Goal: Task Accomplishment & Management: Manage account settings

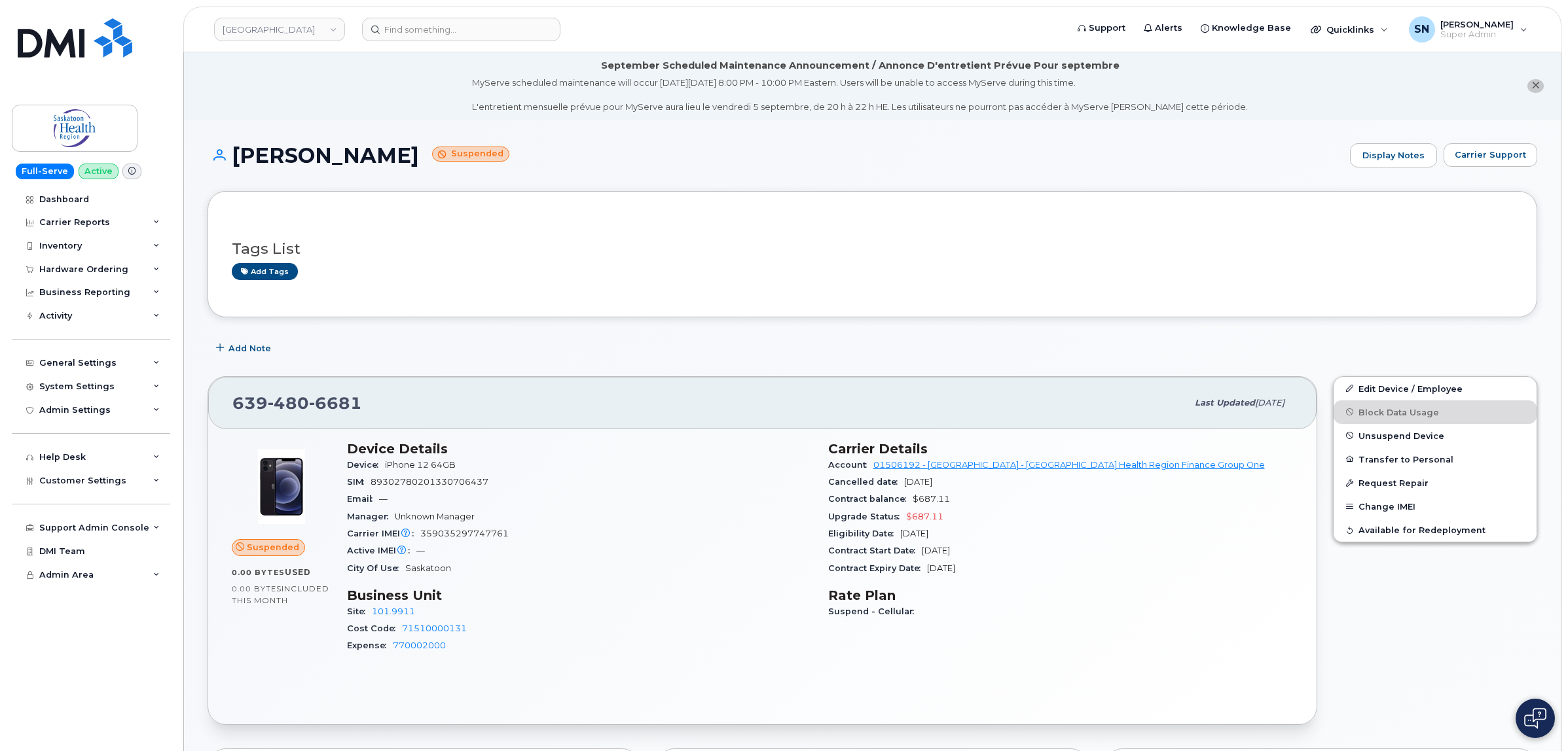
click at [1539, 79] on li "September Scheduled Maintenance Announcement / Annonce D'entretient Prévue Pour…" at bounding box center [872, 86] width 1377 height 67
click at [1533, 86] on icon "close notification" at bounding box center [1536, 86] width 8 height 8
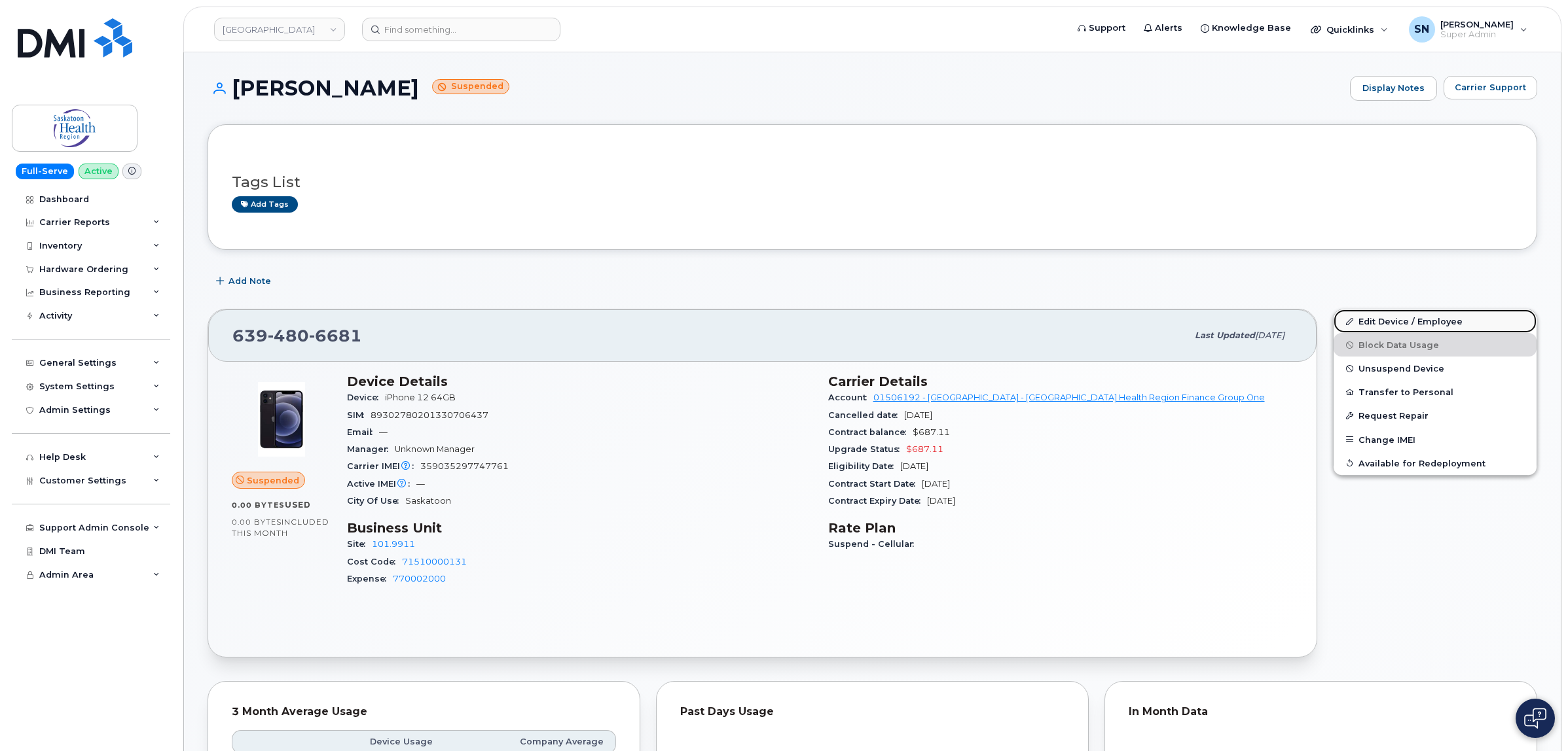
click at [1394, 319] on link "Edit Device / Employee" at bounding box center [1435, 321] width 203 height 23
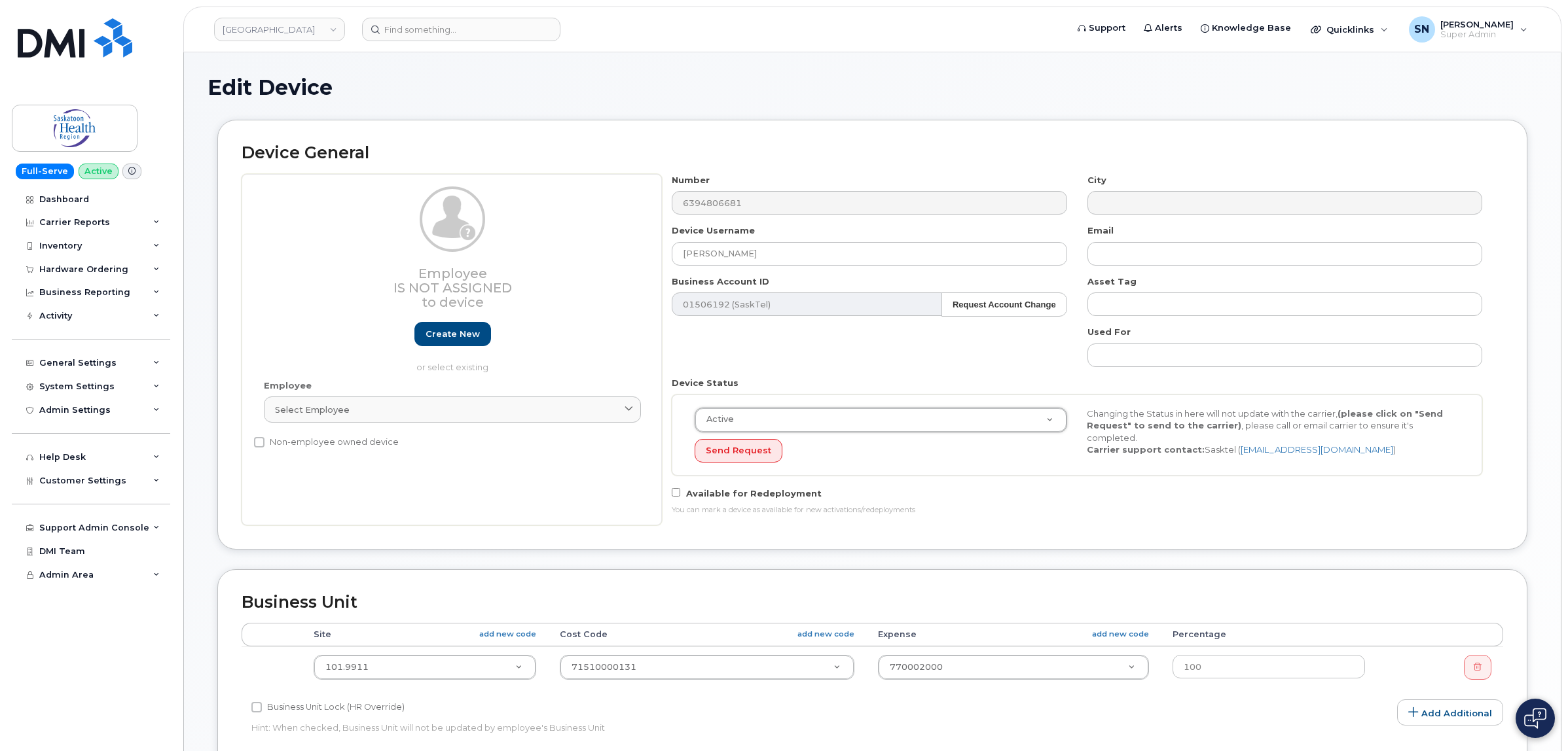
select select "active"
select select "2207559"
click at [619, 521] on div "Employee Is not assigned to device Create new or select existing Employee Selec…" at bounding box center [451, 349] width 420 height 352
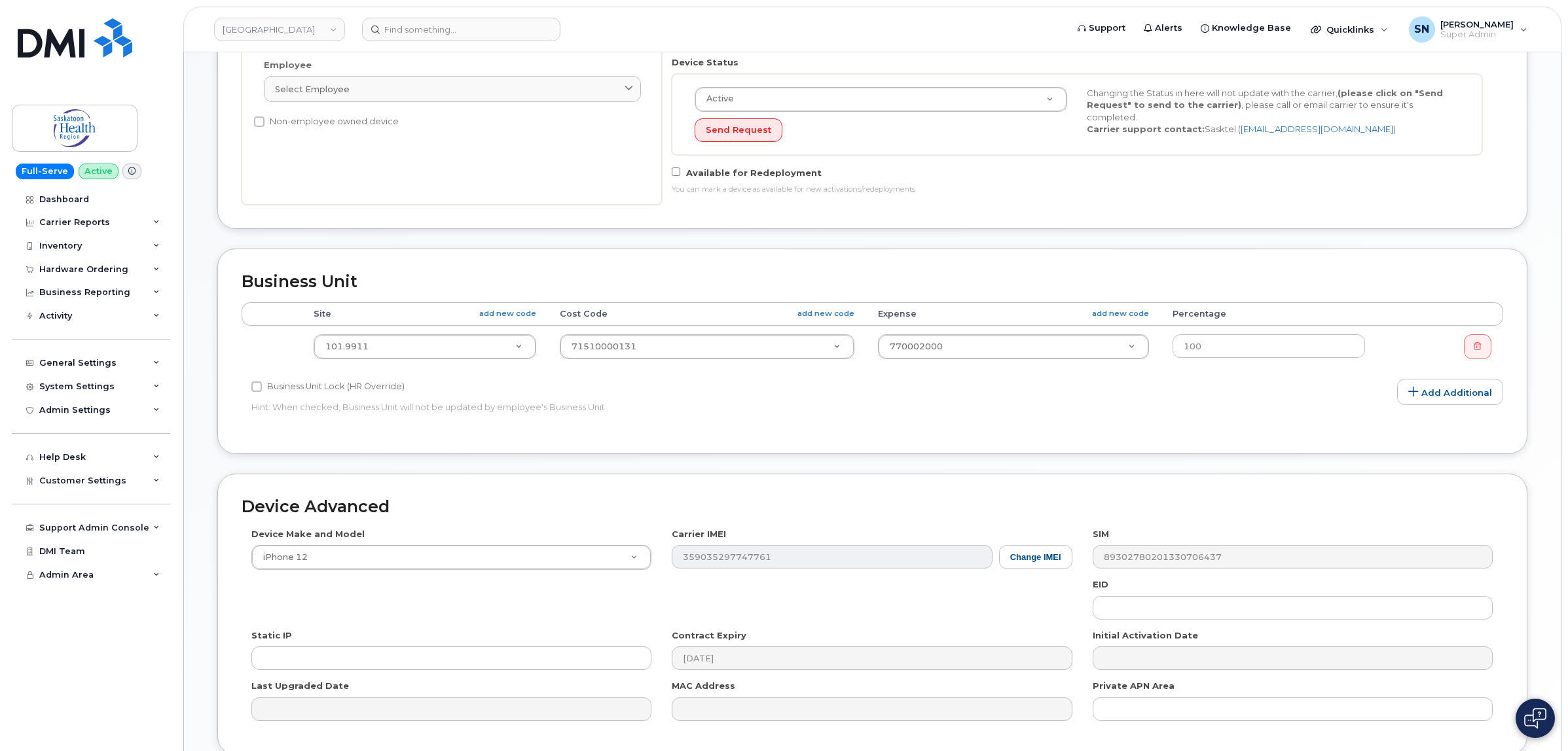
scroll to position [327, 0]
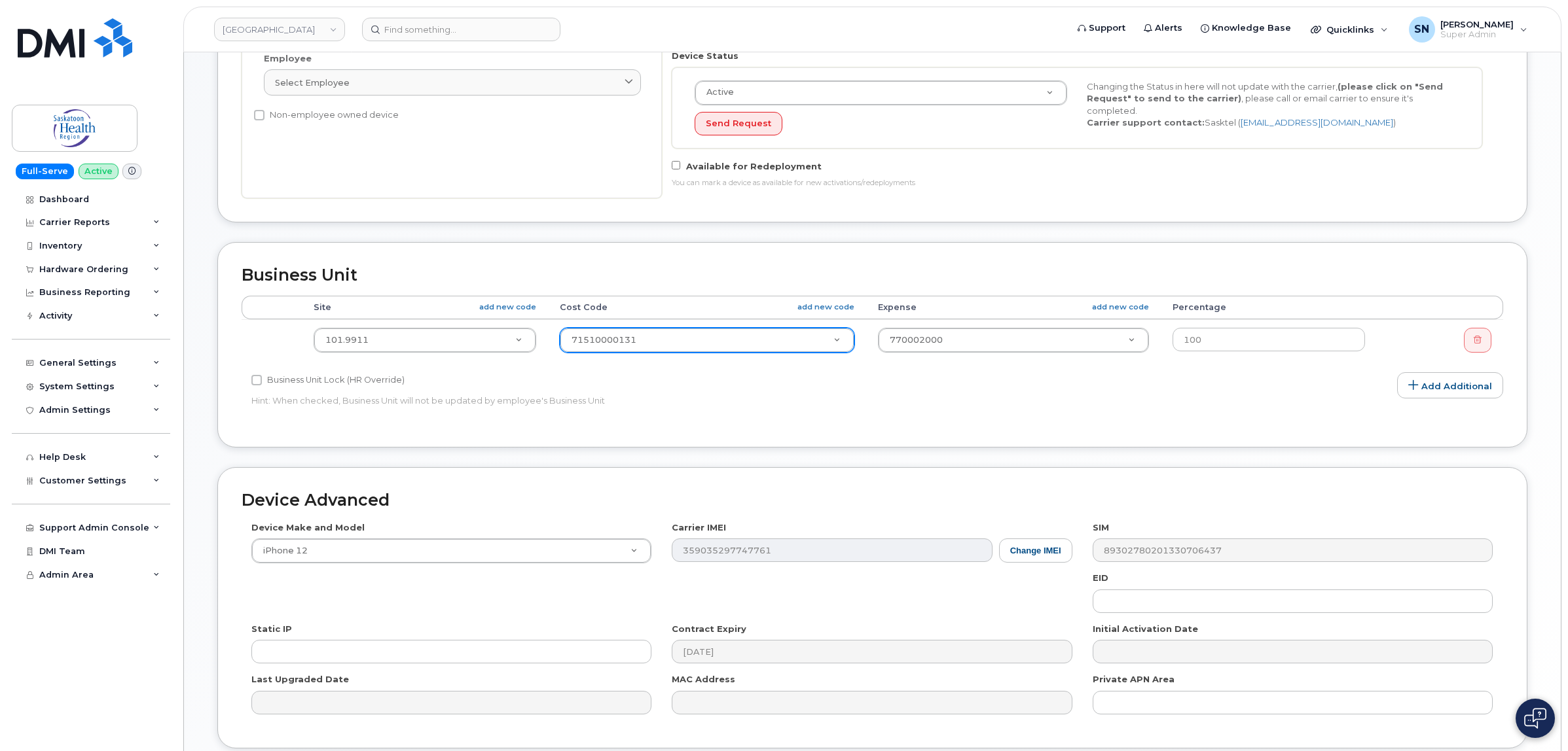
drag, startPoint x: 709, startPoint y: 340, endPoint x: 715, endPoint y: 362, distance: 22.8
paste input "71510000134"
type input "71510000134"
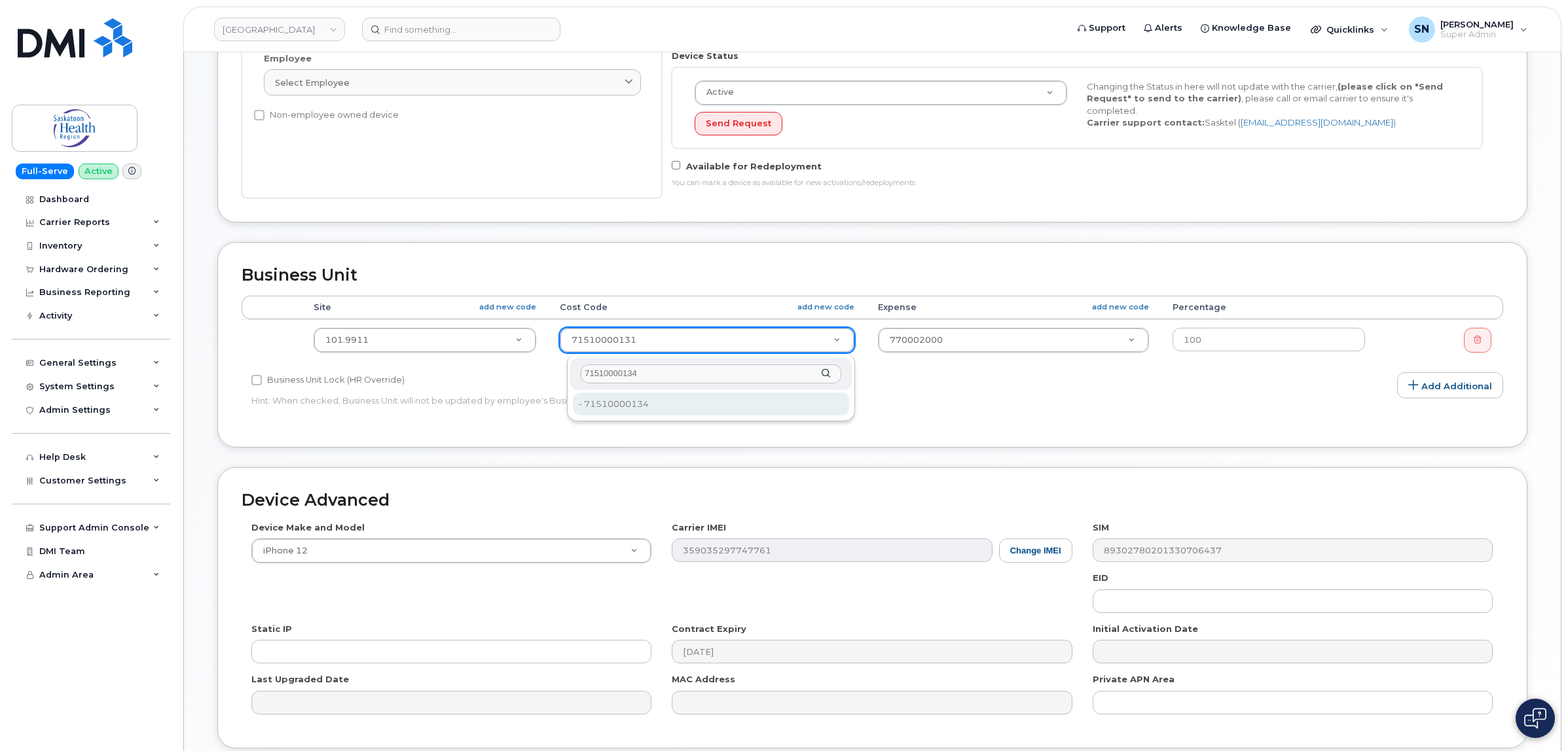
type input "71510000134"
type input "2207805"
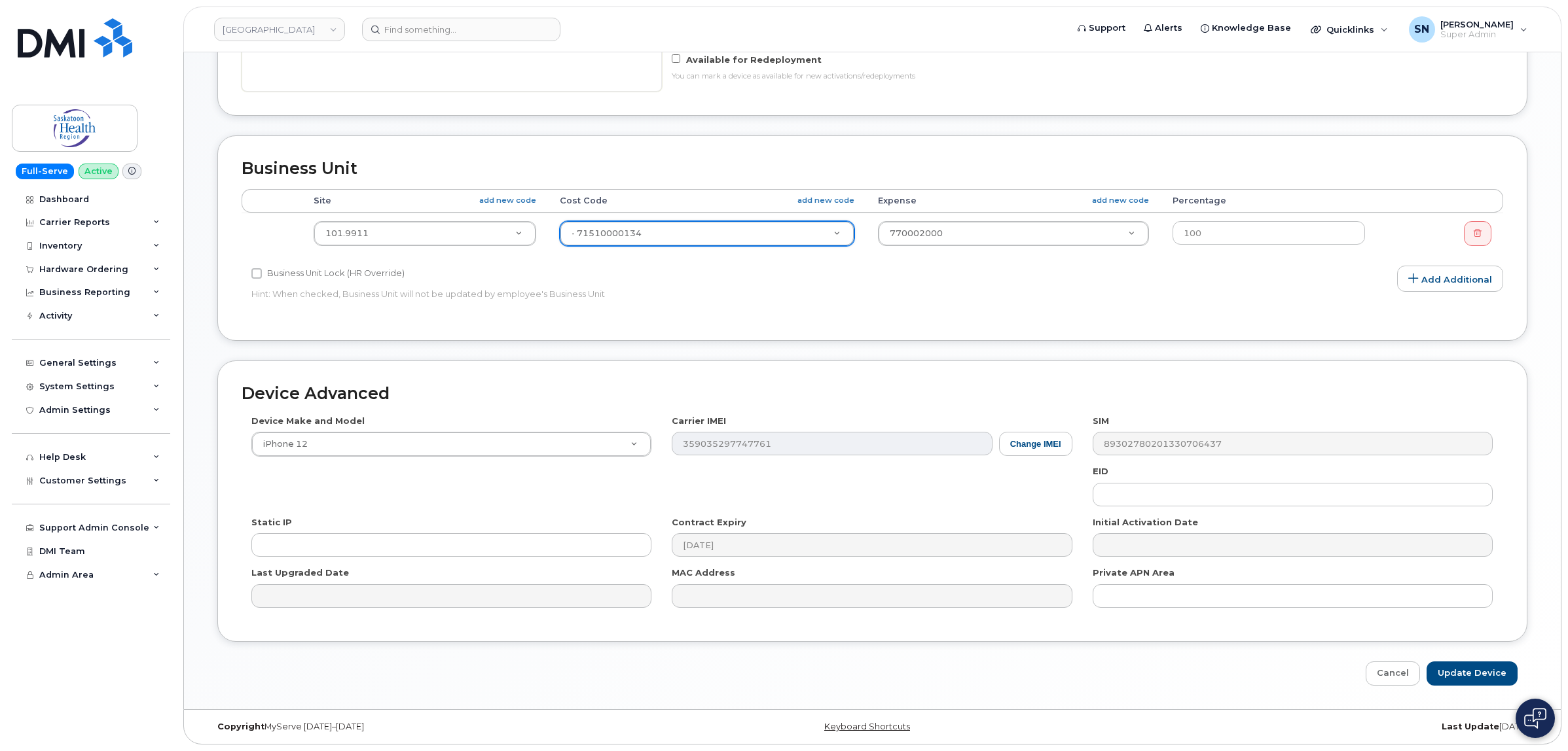
scroll to position [437, 0]
click at [1464, 665] on input "Update Device" at bounding box center [1472, 674] width 91 height 24
type input "Saving..."
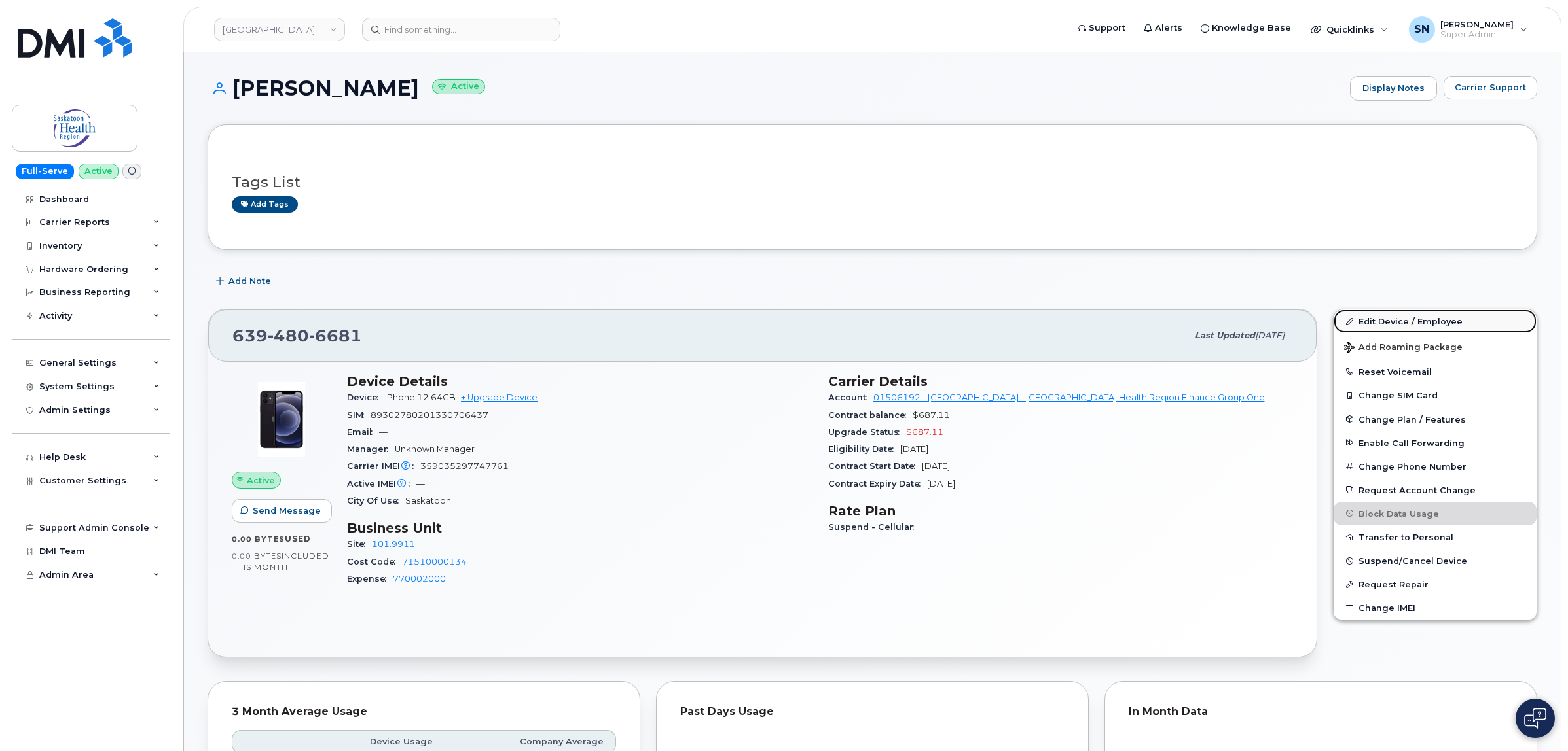
click at [1418, 327] on link "Edit Device / Employee" at bounding box center [1435, 321] width 203 height 23
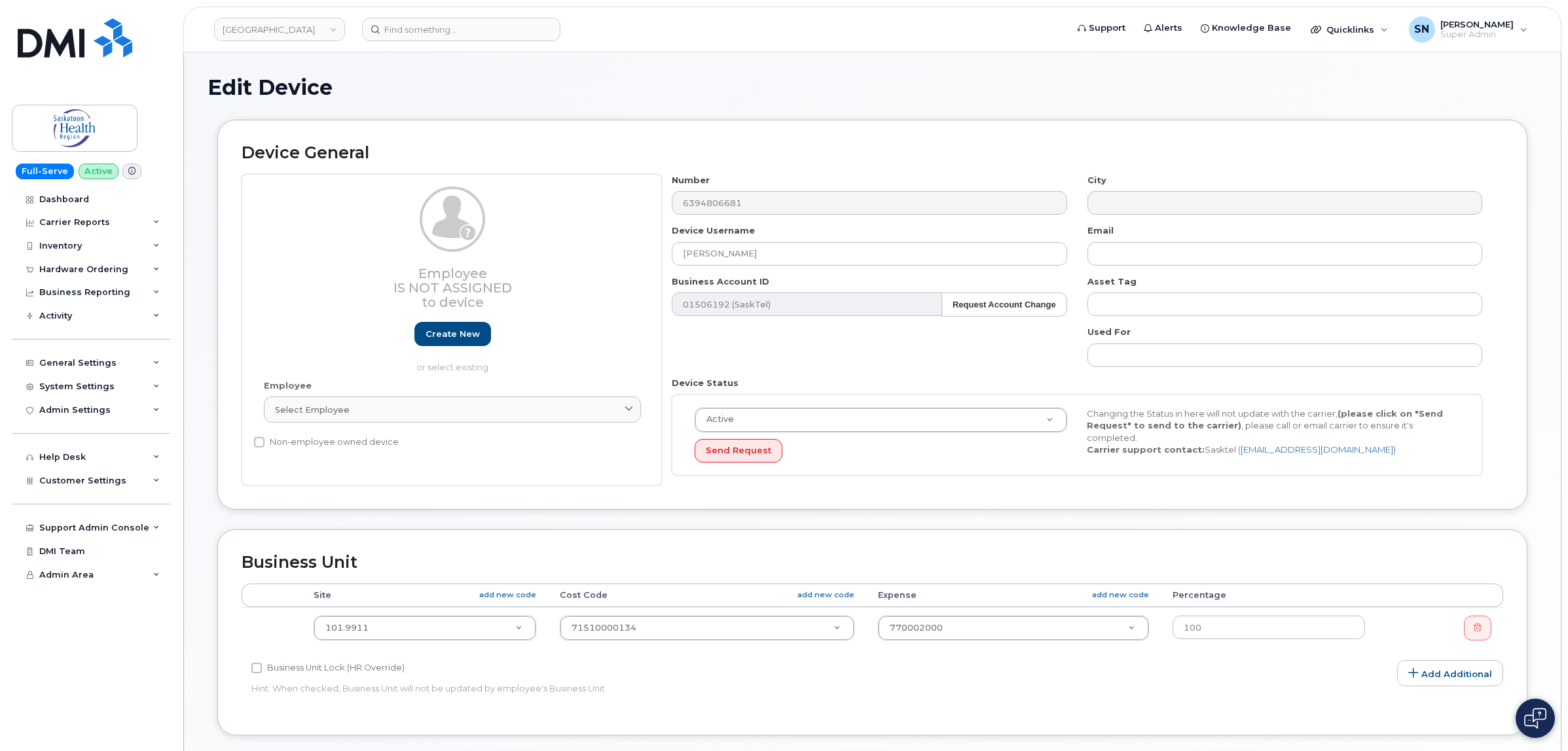
select select "2207559"
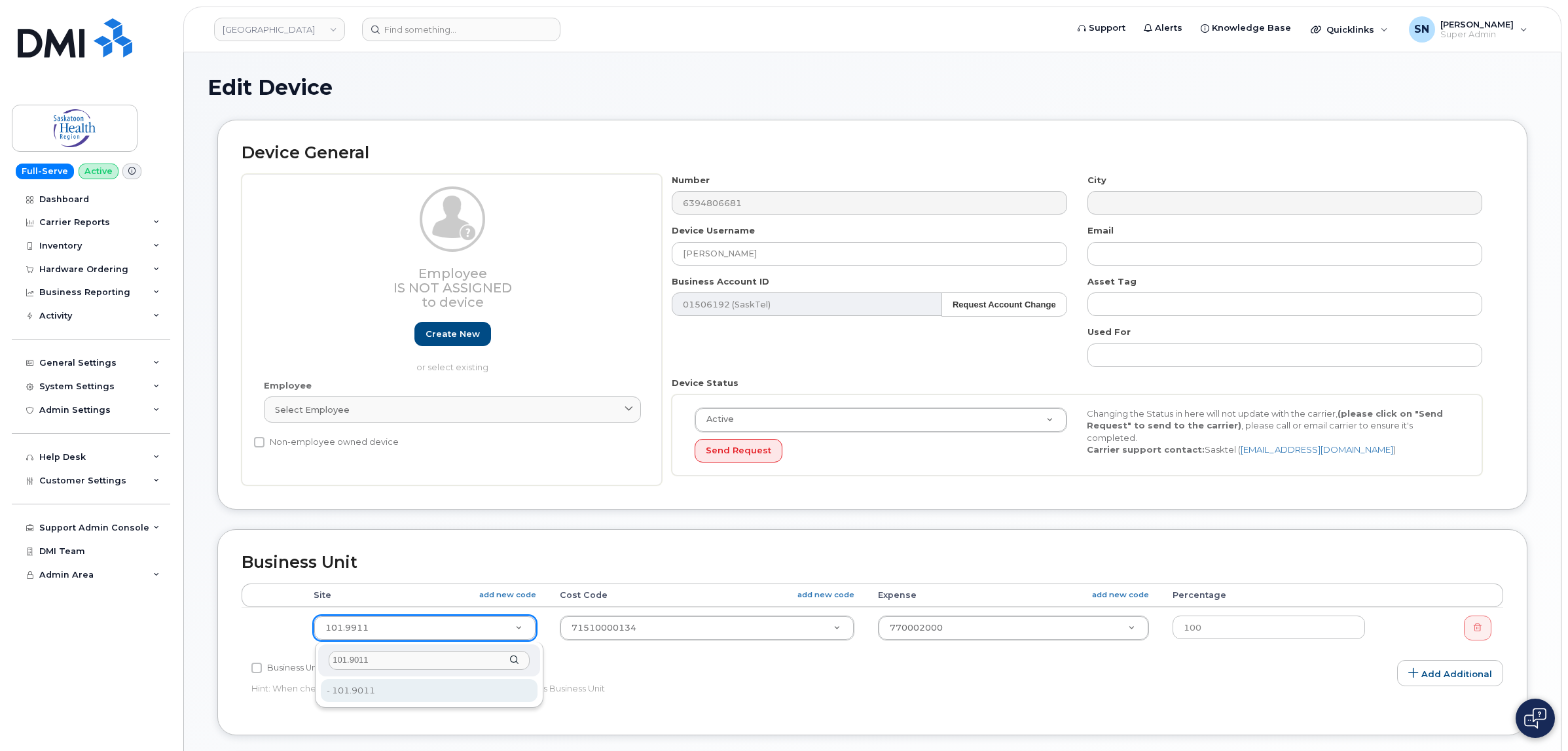
type input "101.9011"
type input "2207522"
click at [1522, 566] on div "Business Unit Accounting Categories Rules Accounting categories percentages mus…" at bounding box center [872, 632] width 1310 height 205
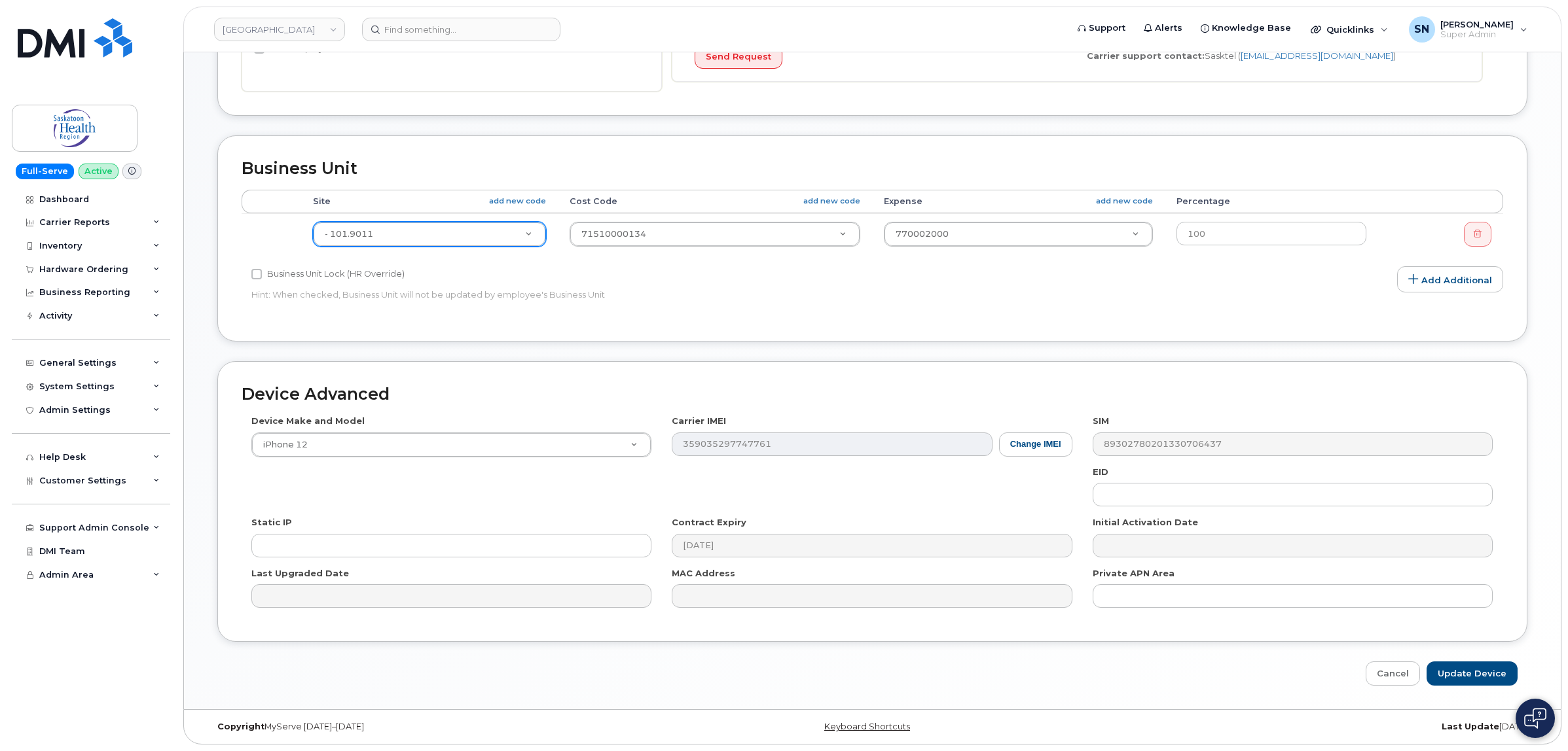
scroll to position [397, 0]
click at [1496, 656] on div "Device Advanced Device Make and Model iPhone 12 HUB Netgear Orbi Aircard E5836S…" at bounding box center [872, 523] width 1329 height 325
click at [1491, 674] on input "Update Device" at bounding box center [1472, 674] width 91 height 24
type input "Saving..."
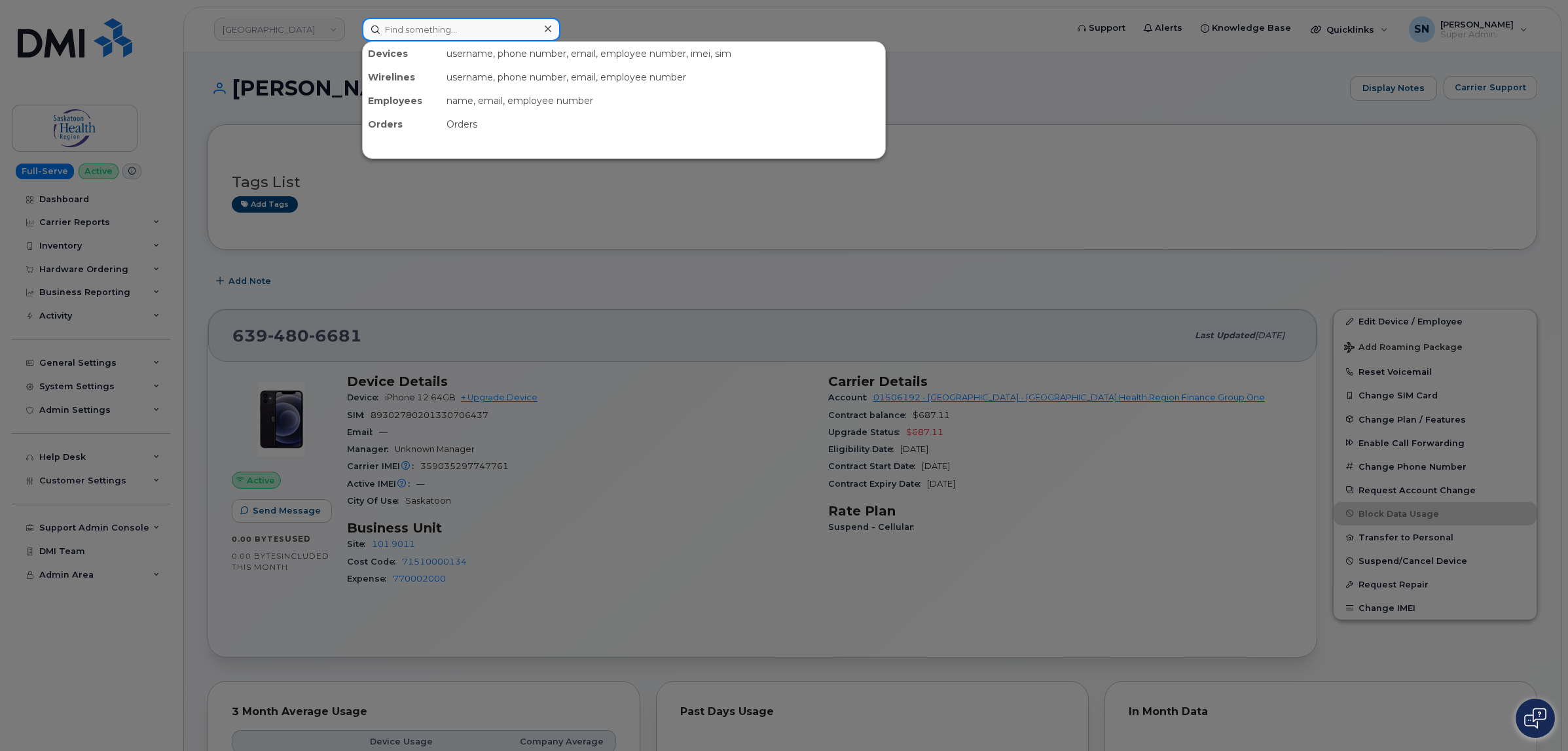
click at [423, 32] on input at bounding box center [461, 29] width 198 height 23
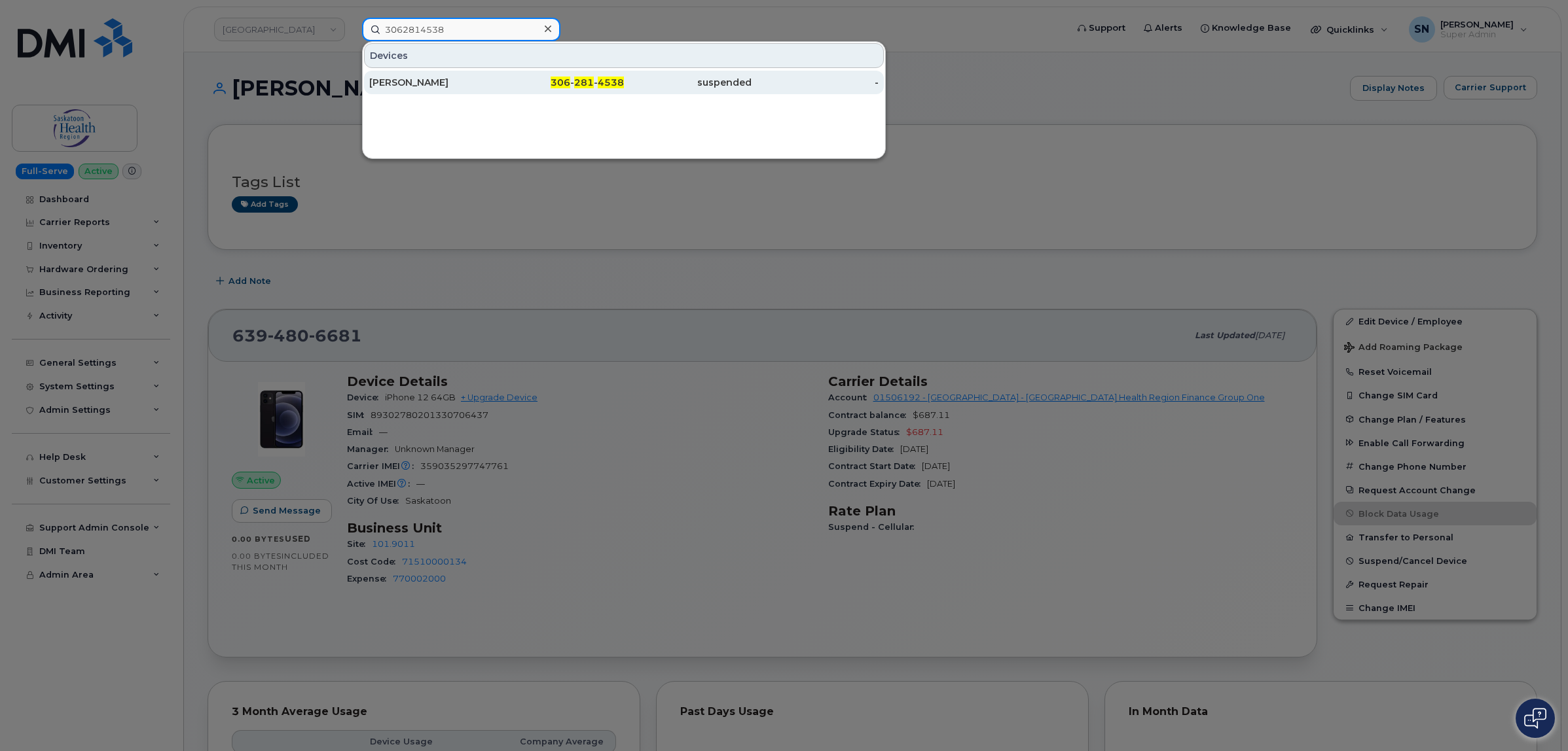
type input "3062814538"
click at [475, 80] on div "[PERSON_NAME]" at bounding box center [433, 82] width 127 height 13
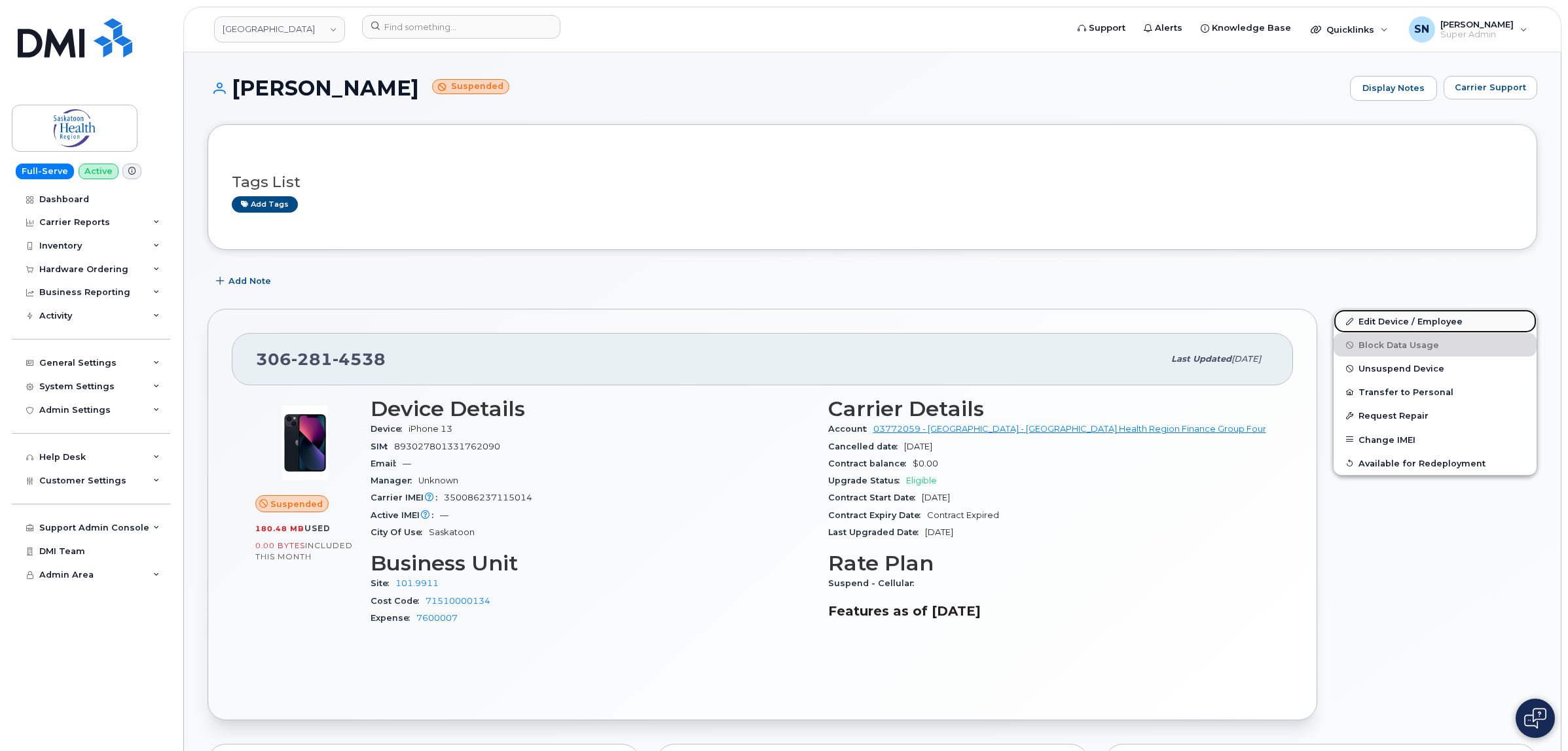
click at [1375, 322] on link "Edit Device / Employee" at bounding box center [1435, 321] width 203 height 23
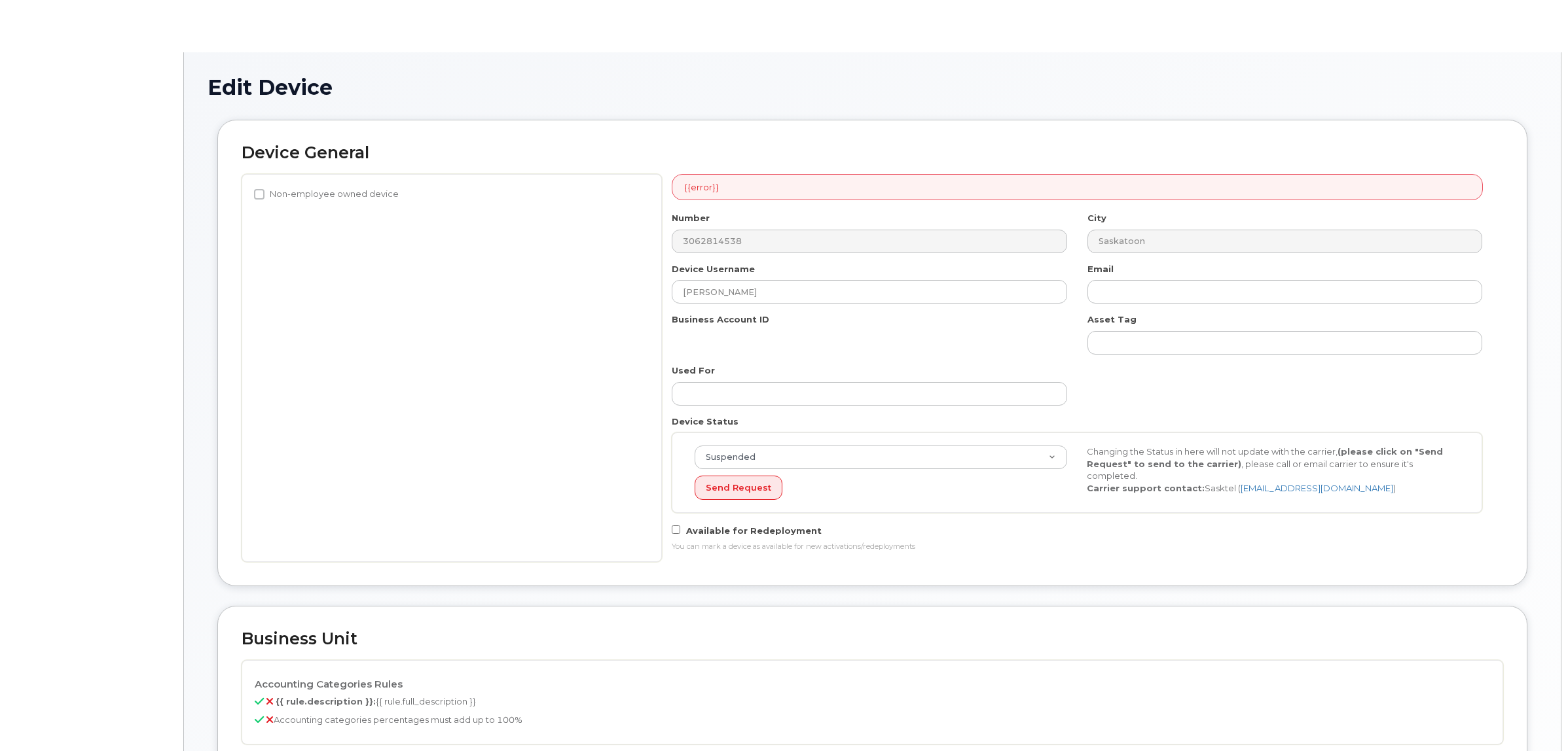
select select "18172"
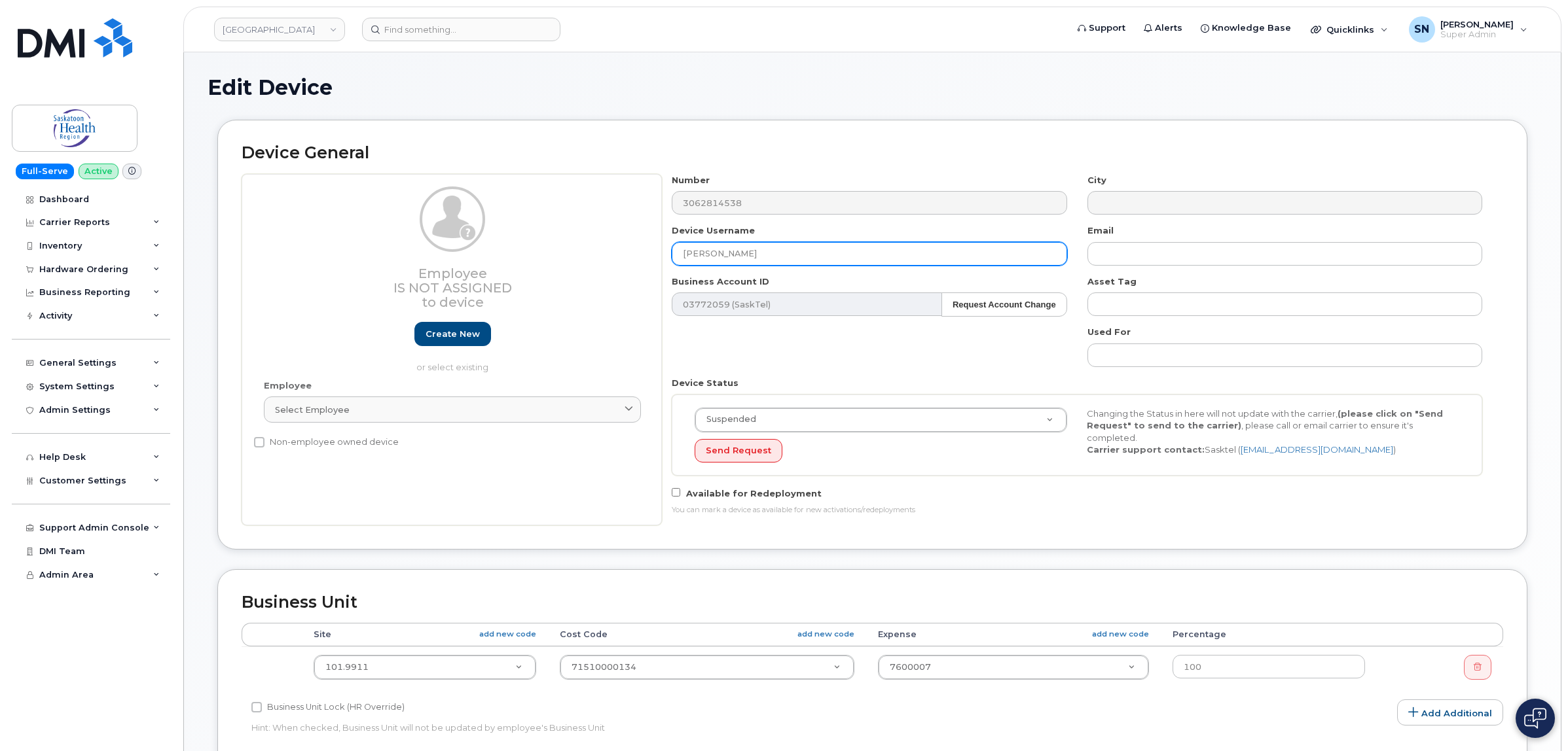
drag, startPoint x: 806, startPoint y: 254, endPoint x: 557, endPoint y: 245, distance: 249.2
click at [557, 245] on div "Employee Is not assigned to device Create new or select existing Employee Selec…" at bounding box center [872, 349] width 1261 height 352
paste input "Tammy Assiobo"
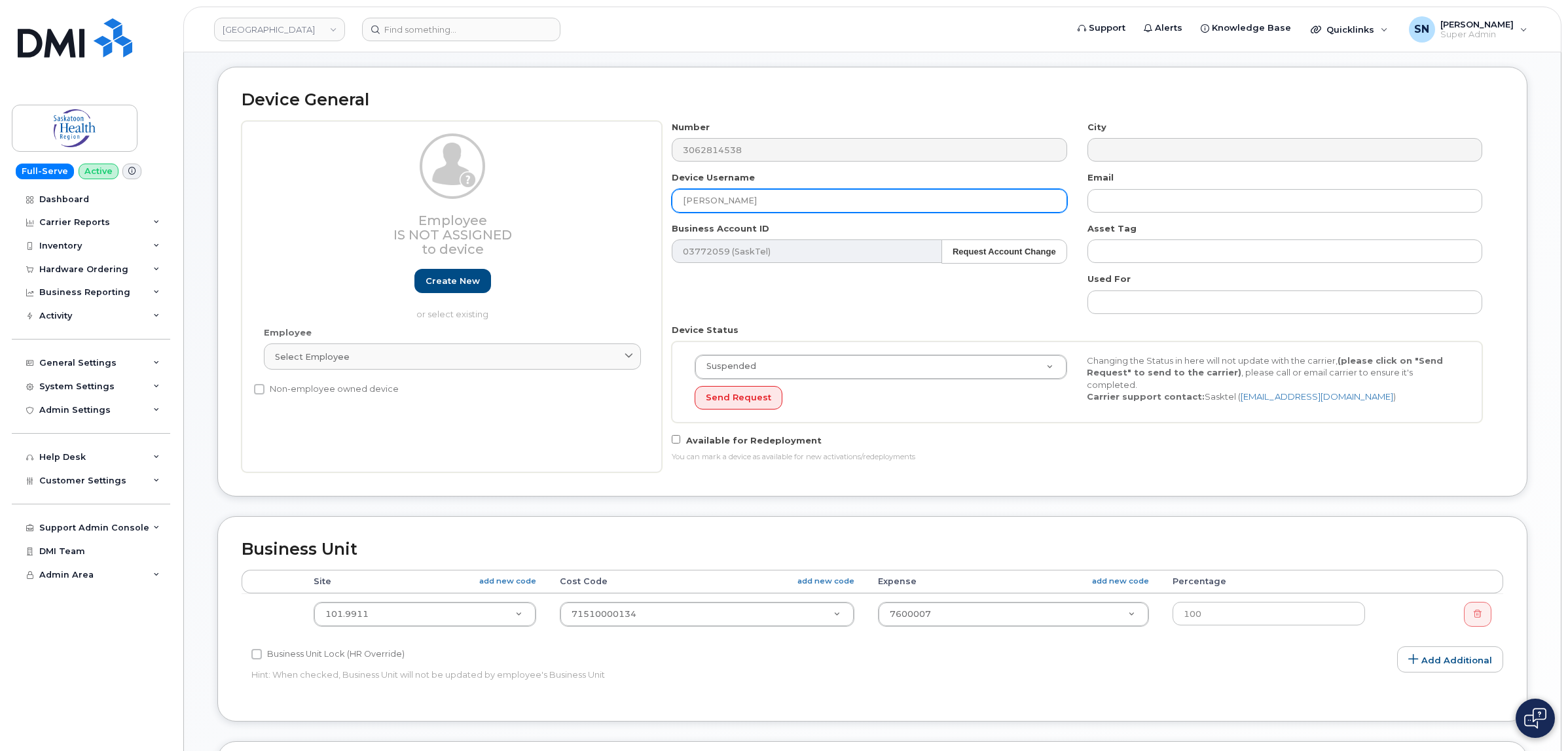
scroll to position [82, 0]
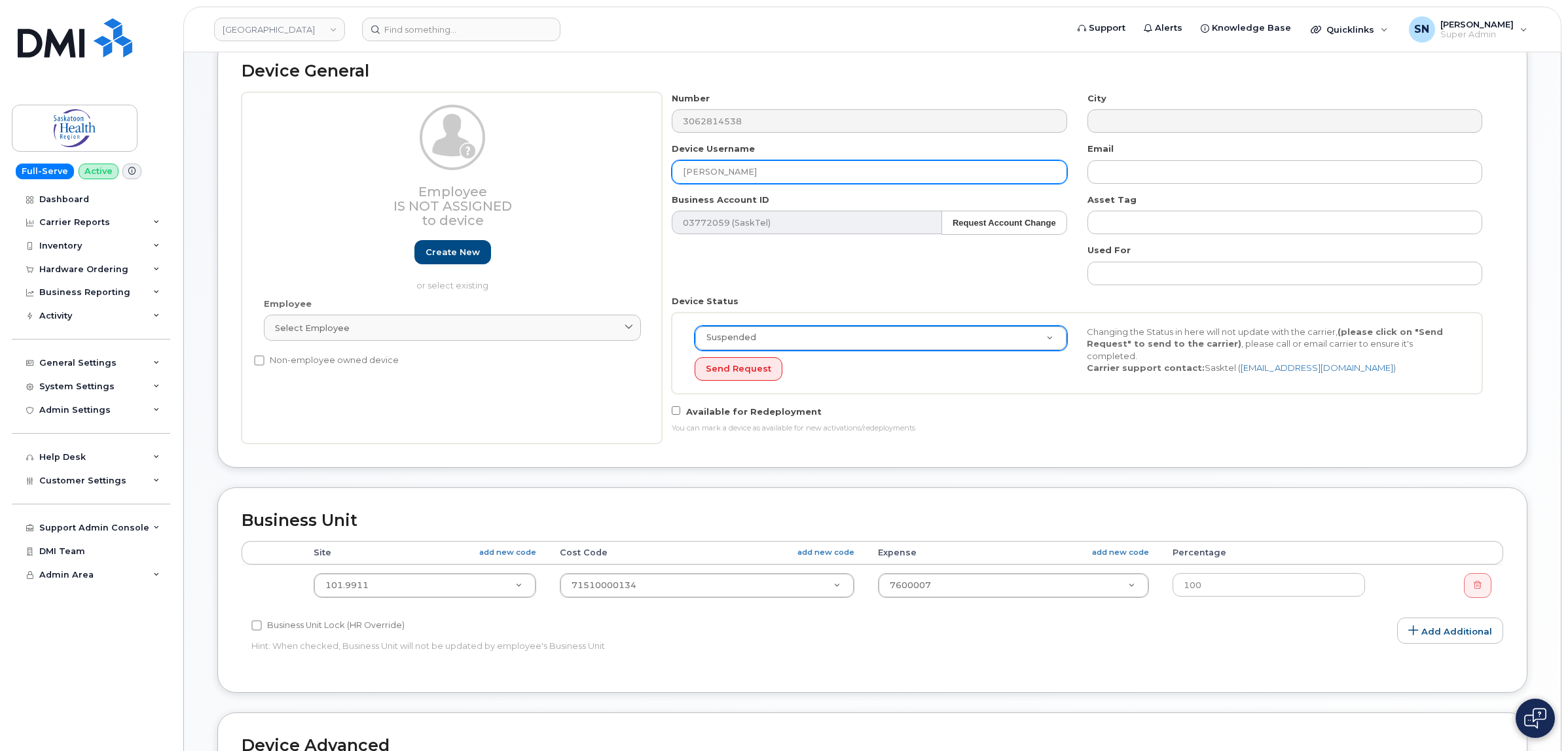
type input "Tammy Assiobo"
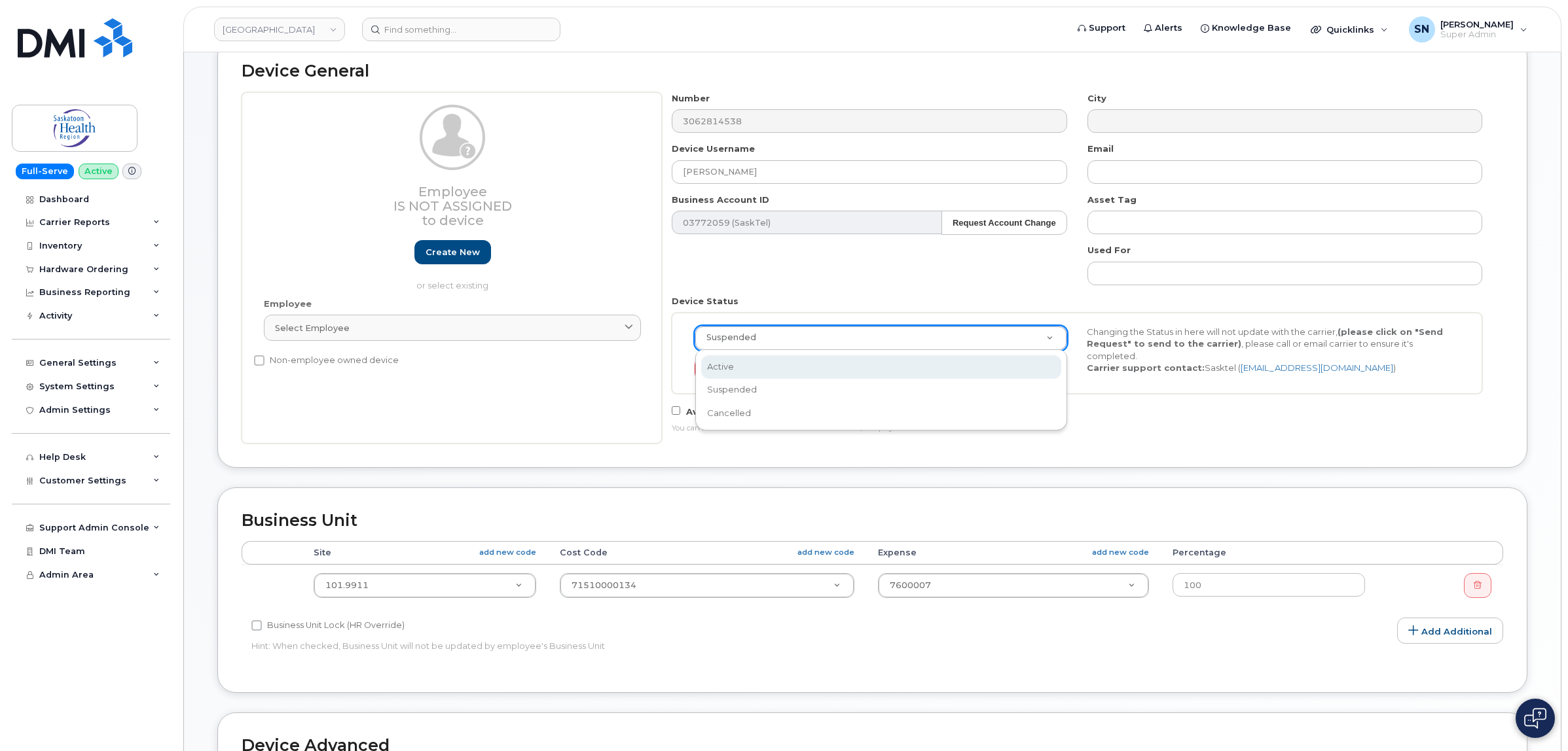
scroll to position [0, 4]
drag, startPoint x: 884, startPoint y: 361, endPoint x: 1029, endPoint y: 395, distance: 148.9
select select "active"
click at [1270, 462] on div "Device General Employee Is not assigned to device Create new or select existing…" at bounding box center [872, 253] width 1310 height 429
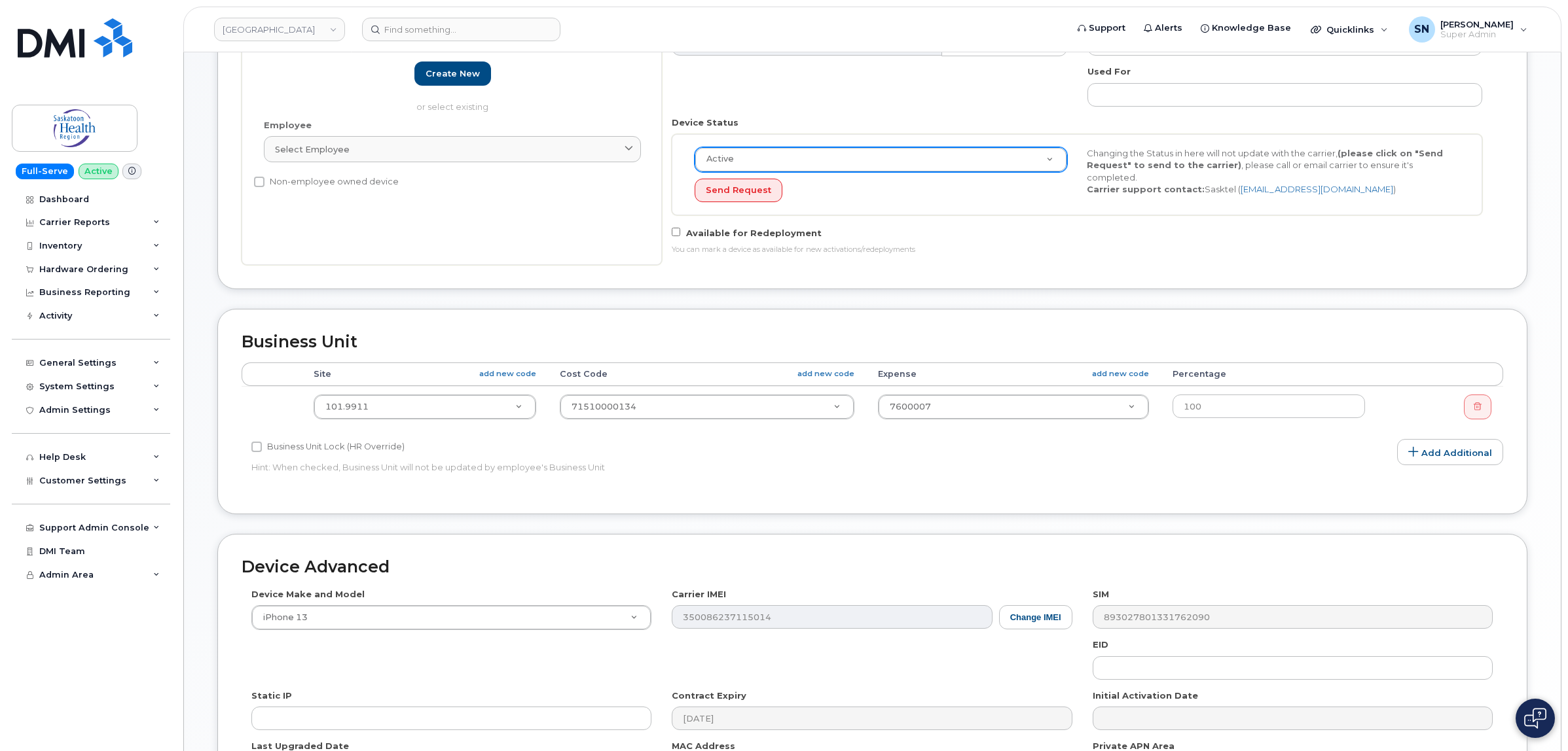
scroll to position [437, 0]
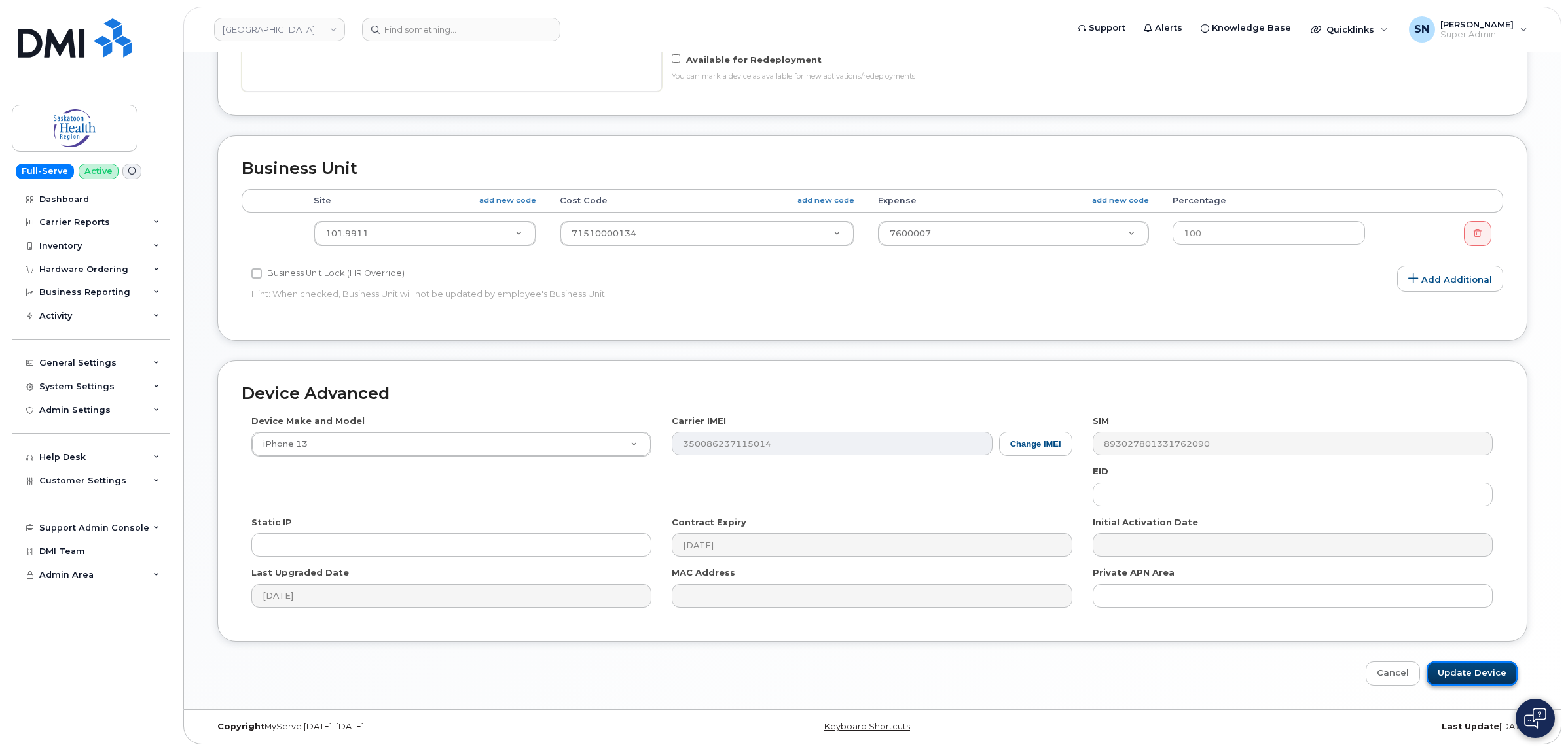
click at [1485, 678] on input "Update Device" at bounding box center [1472, 674] width 91 height 24
type input "Saving..."
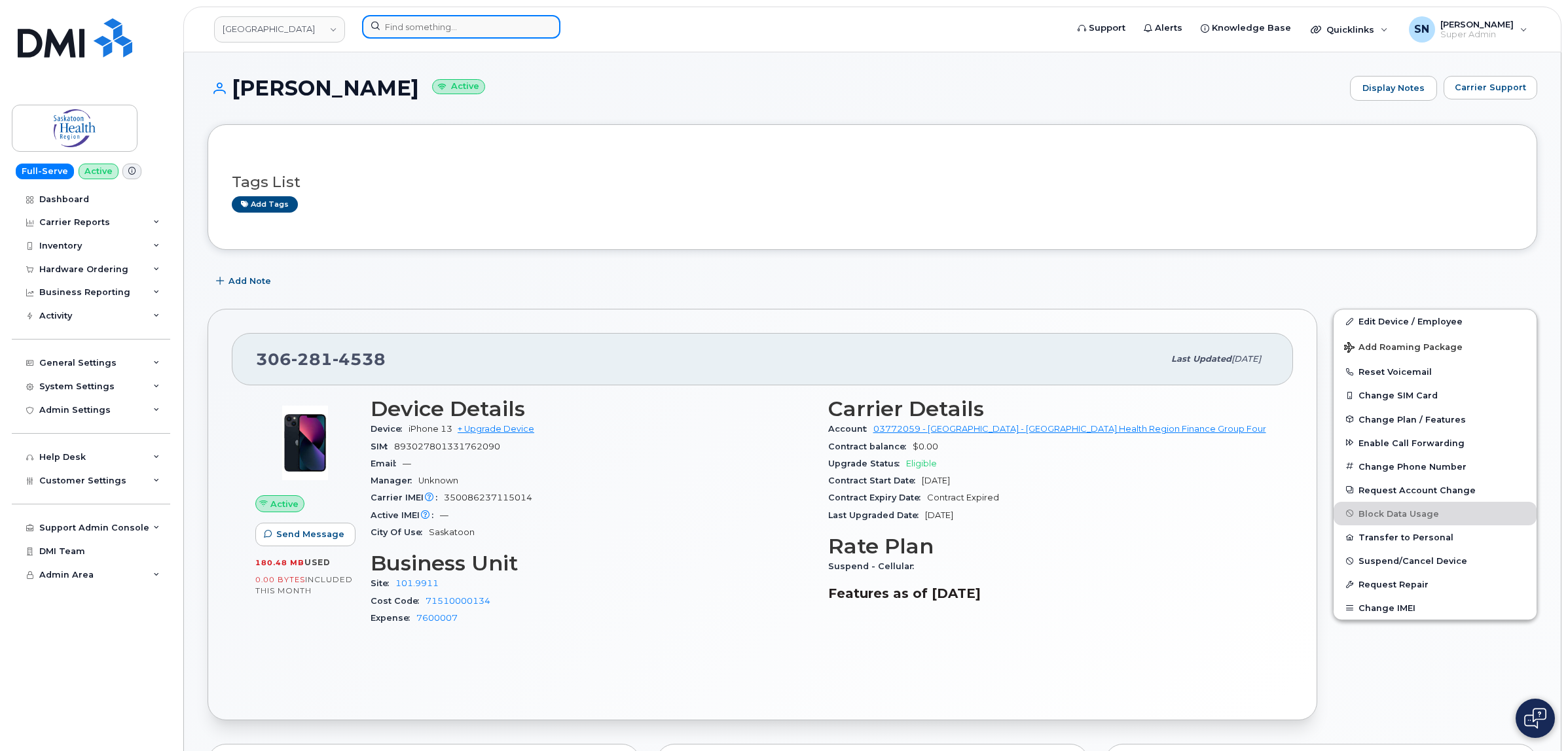
click at [449, 23] on input at bounding box center [461, 27] width 198 height 23
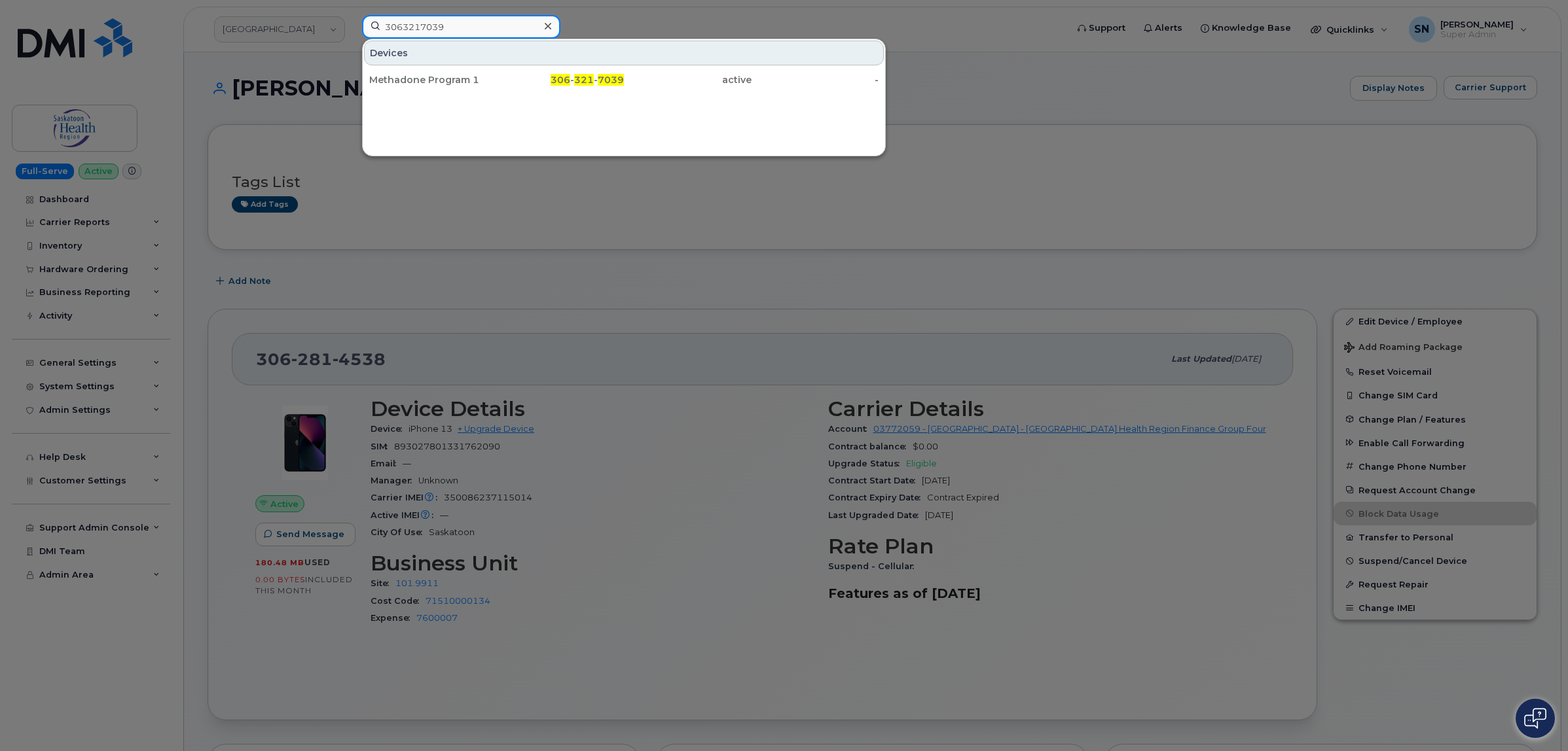
drag, startPoint x: 453, startPoint y: 21, endPoint x: 361, endPoint y: 5, distance: 93.4
click at [352, 15] on div "3063217039 Devices Methadone Program 1 306 - 321 - 7039 active -" at bounding box center [710, 29] width 717 height 29
drag, startPoint x: 457, startPoint y: 21, endPoint x: 349, endPoint y: 17, distance: 108.1
click at [352, 17] on div "3063615375 Devices Rachel Perehudoff 306 - 361 - 5375 active -" at bounding box center [710, 29] width 717 height 29
click at [952, 56] on div at bounding box center [784, 375] width 1568 height 751
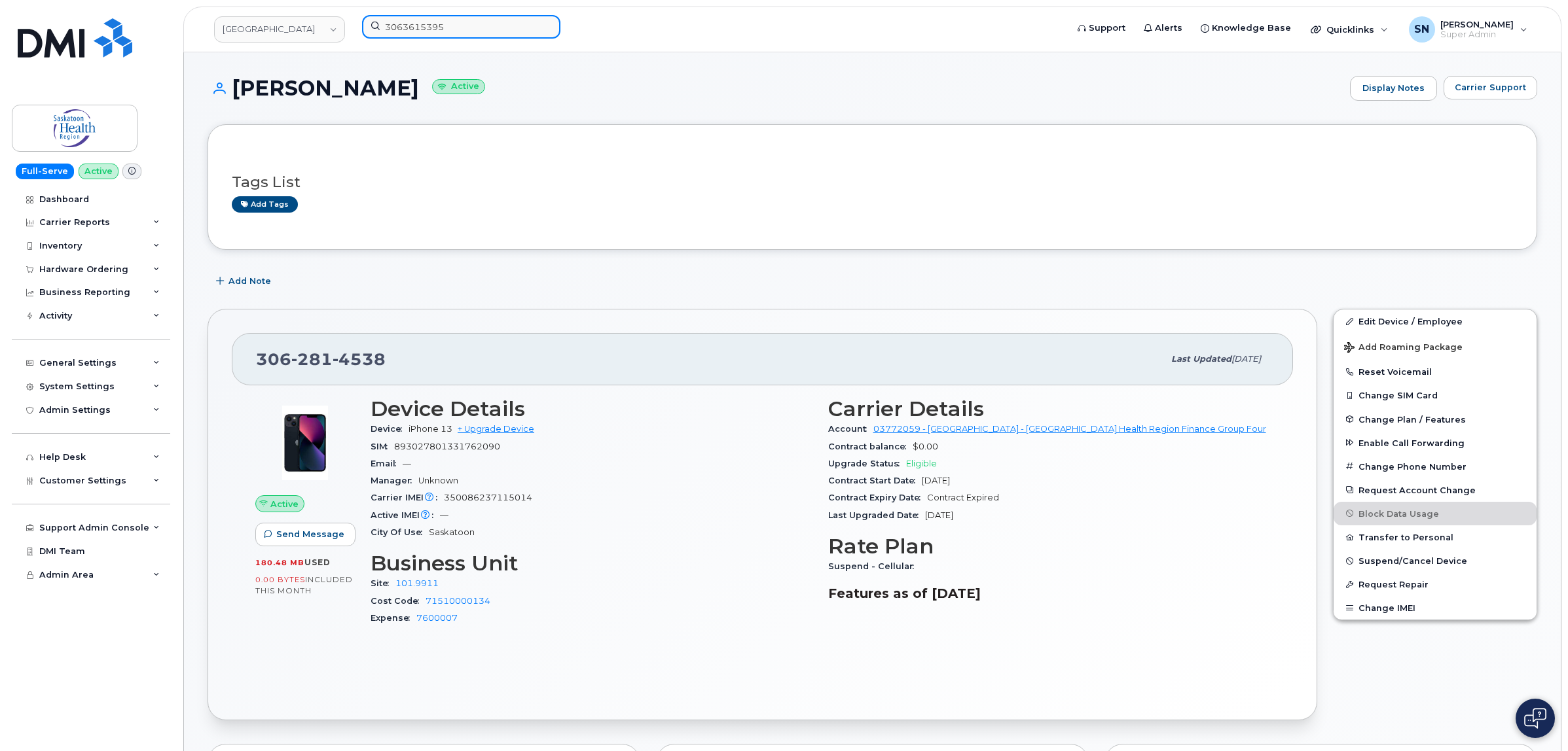
click at [423, 20] on input "3063615395" at bounding box center [461, 27] width 198 height 23
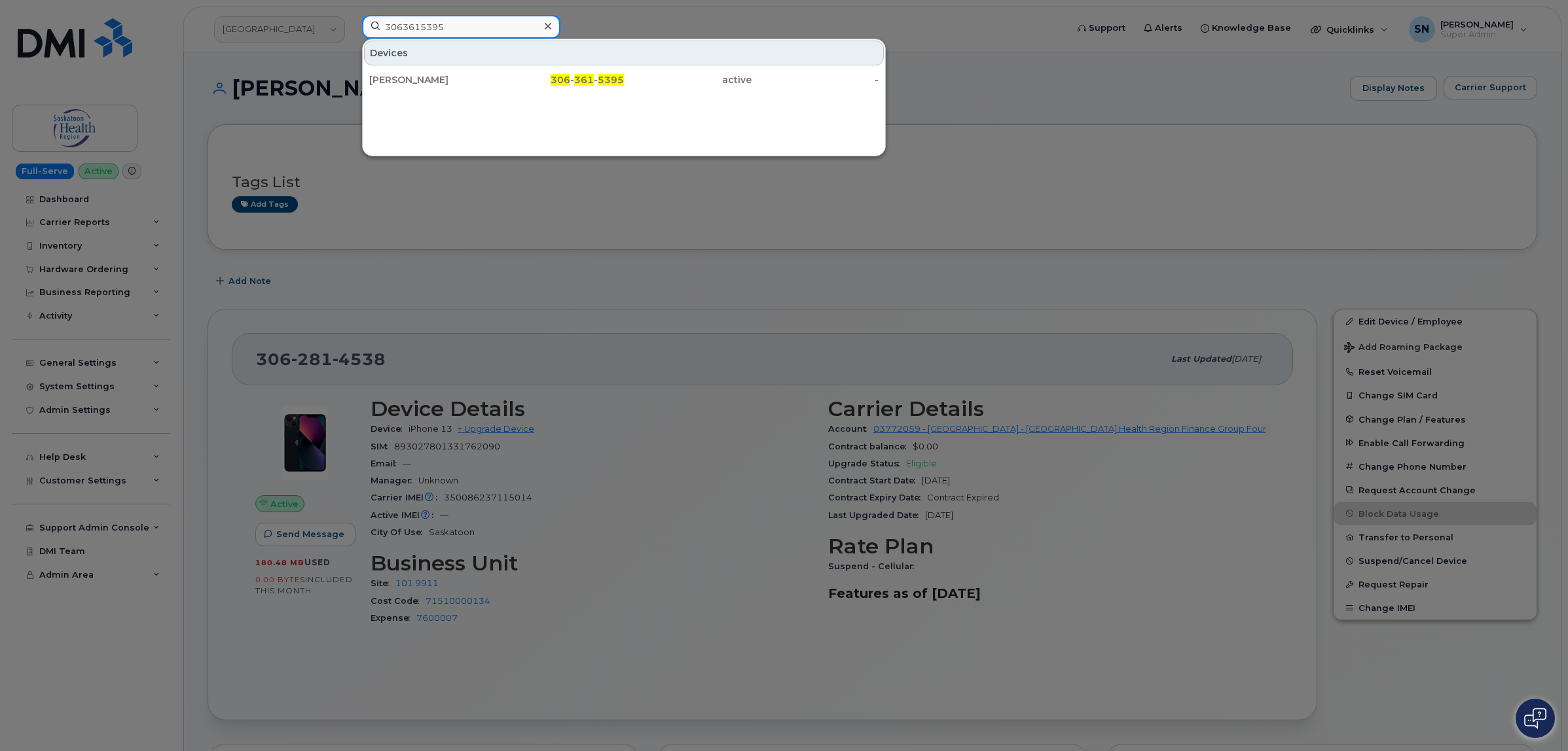
drag, startPoint x: 476, startPoint y: 28, endPoint x: 315, endPoint y: 20, distance: 161.2
click at [352, 20] on div "3063615395 Devices Rachel Perehudoff 306 - 361 - 5395 active -" at bounding box center [710, 29] width 717 height 29
type input "3063217029"
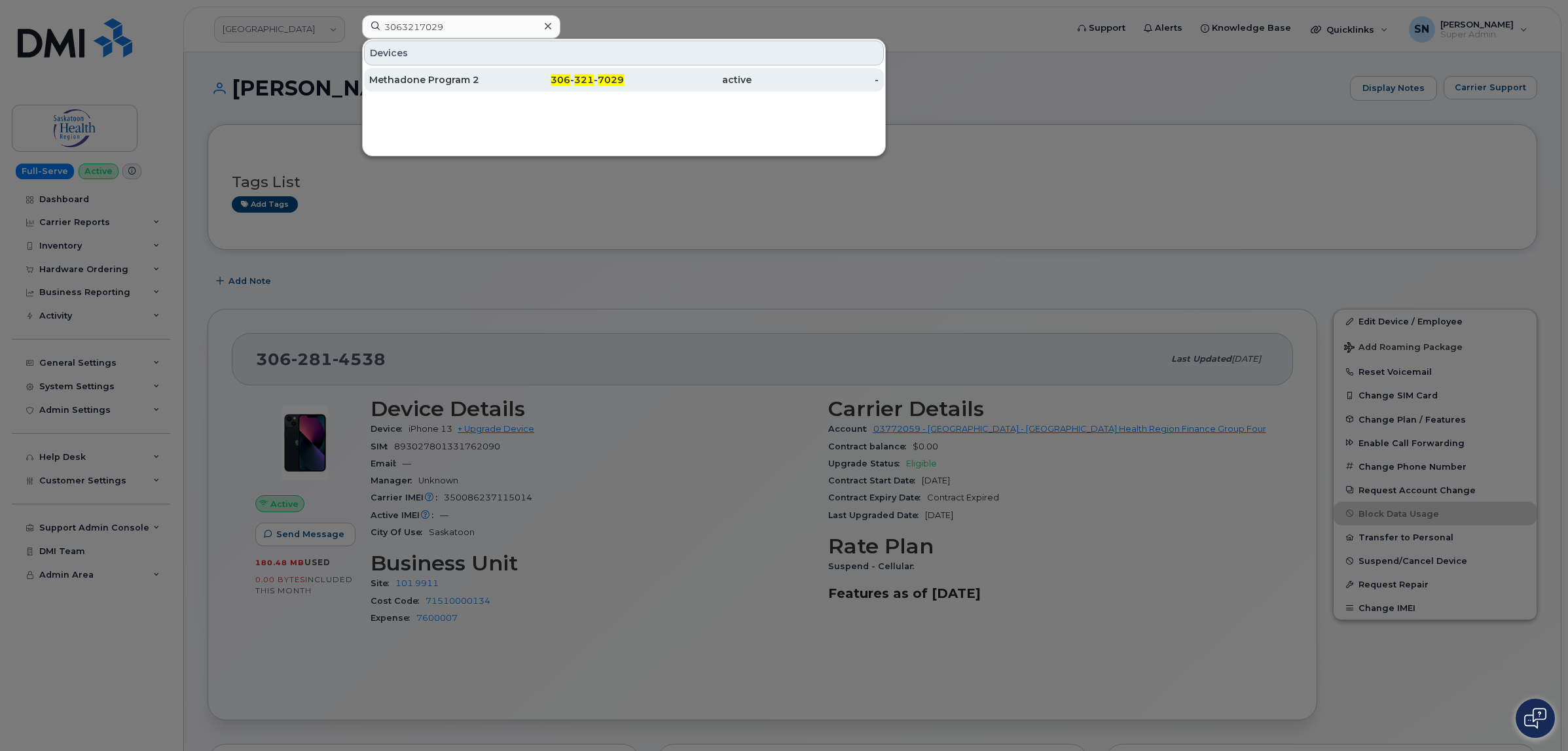
click at [452, 72] on div "Methadone Program 2" at bounding box center [433, 80] width 127 height 23
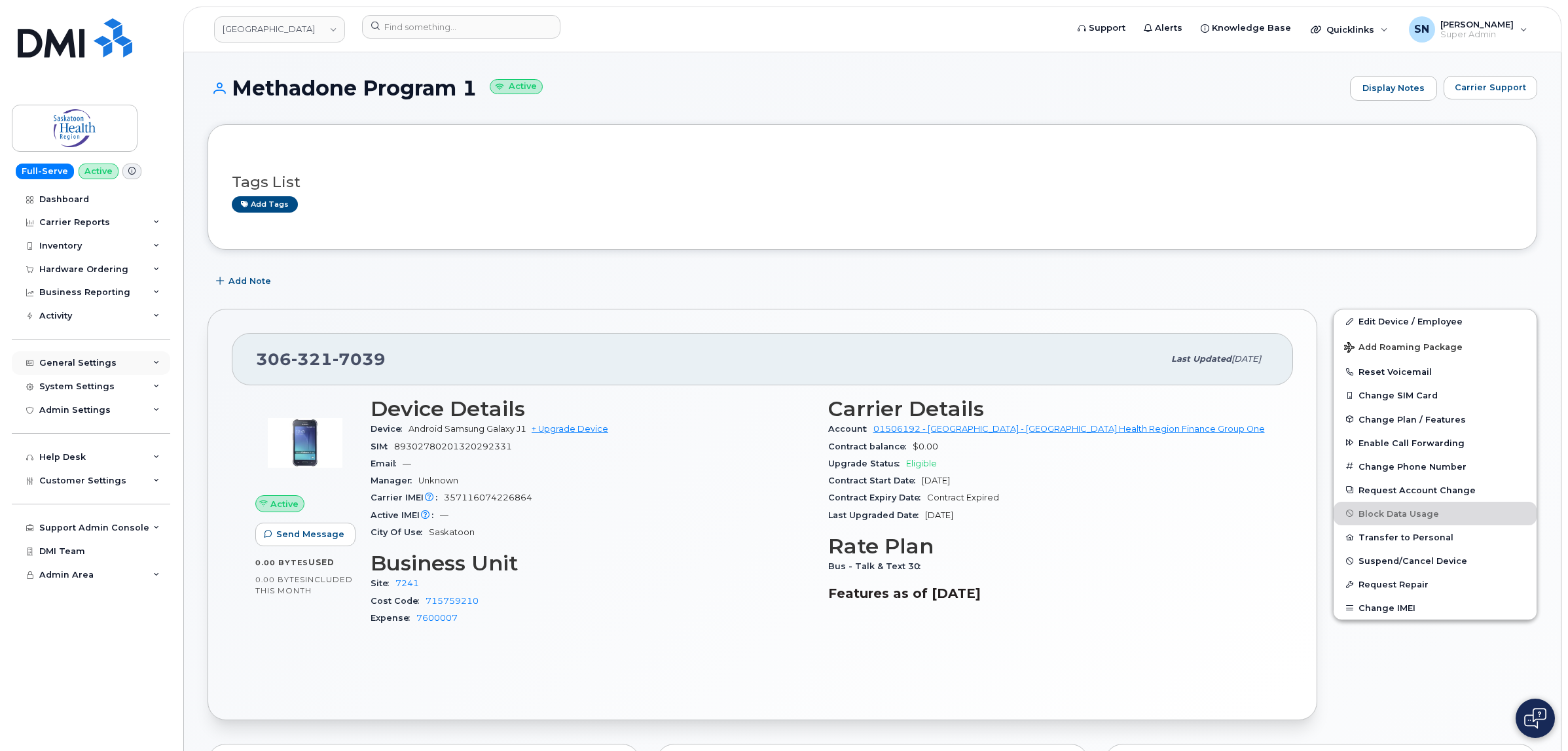
click at [82, 371] on div "General Settings" at bounding box center [91, 363] width 158 height 23
drag, startPoint x: 484, startPoint y: 599, endPoint x: 426, endPoint y: 603, distance: 58.1
click at [426, 603] on div "Cost Code 715759210" at bounding box center [591, 601] width 442 height 17
copy link "715759210"
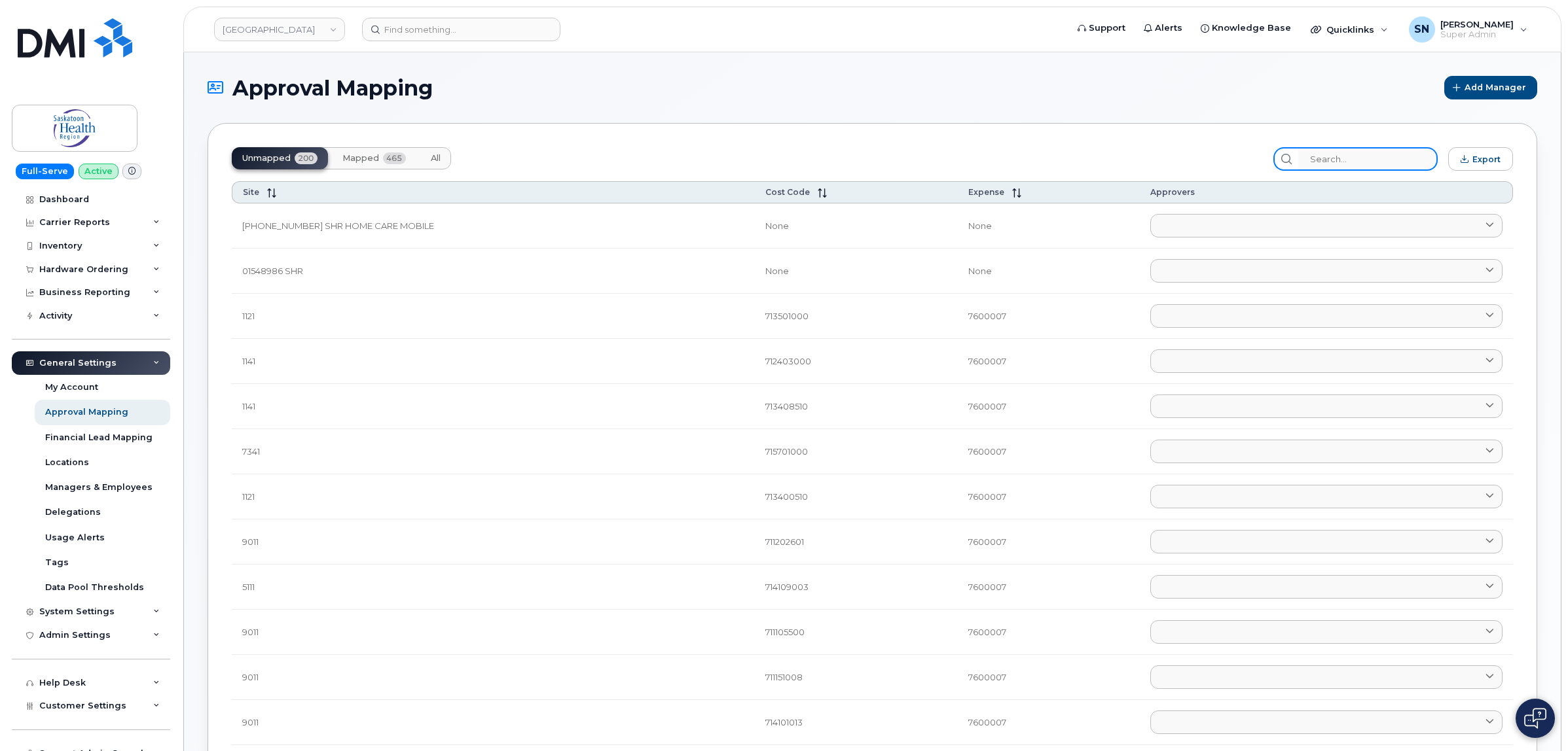
click at [1345, 159] on input "search" at bounding box center [1368, 159] width 140 height 23
paste input "715759210"
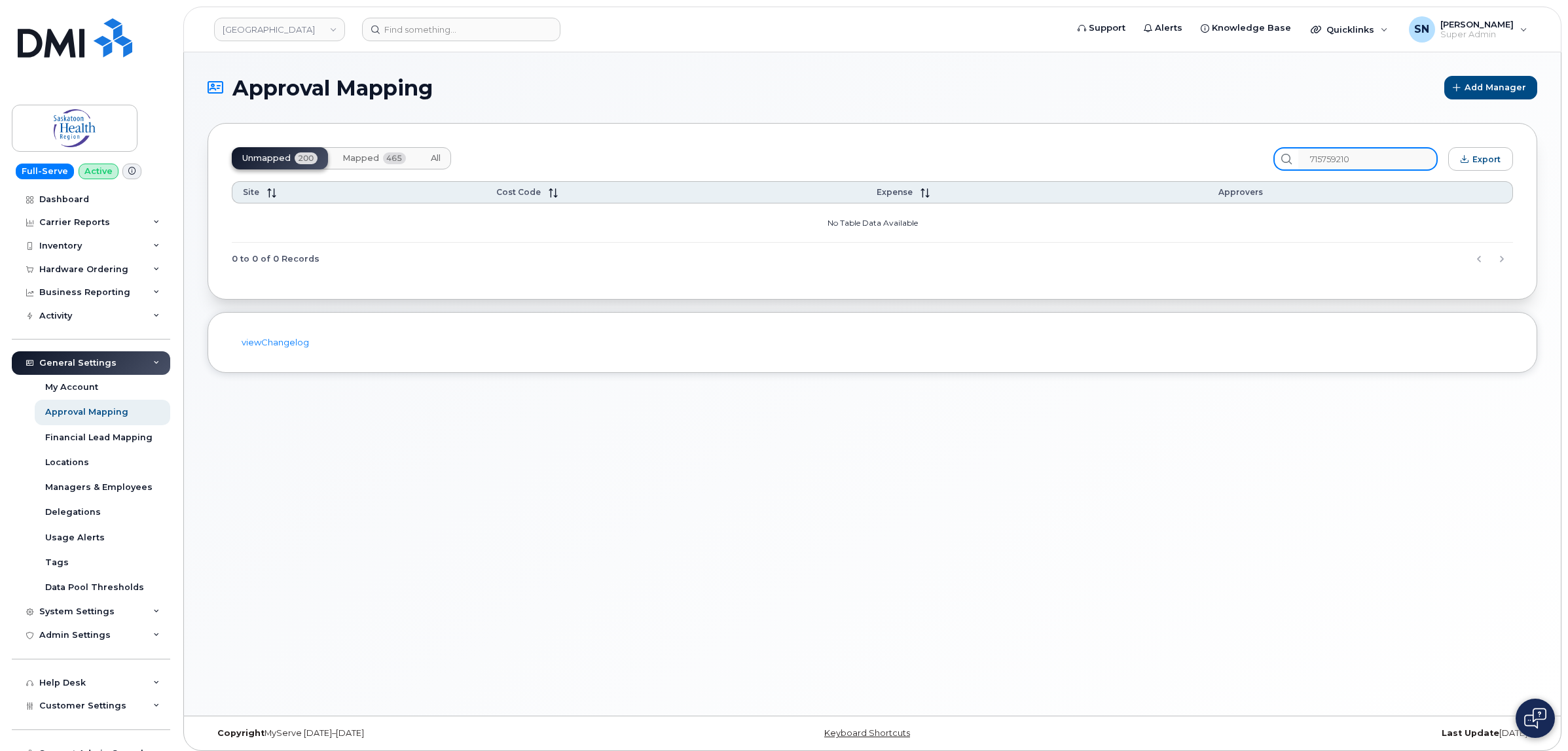
type input "715759210"
click at [354, 167] on button "Mapped 465" at bounding box center [374, 158] width 85 height 22
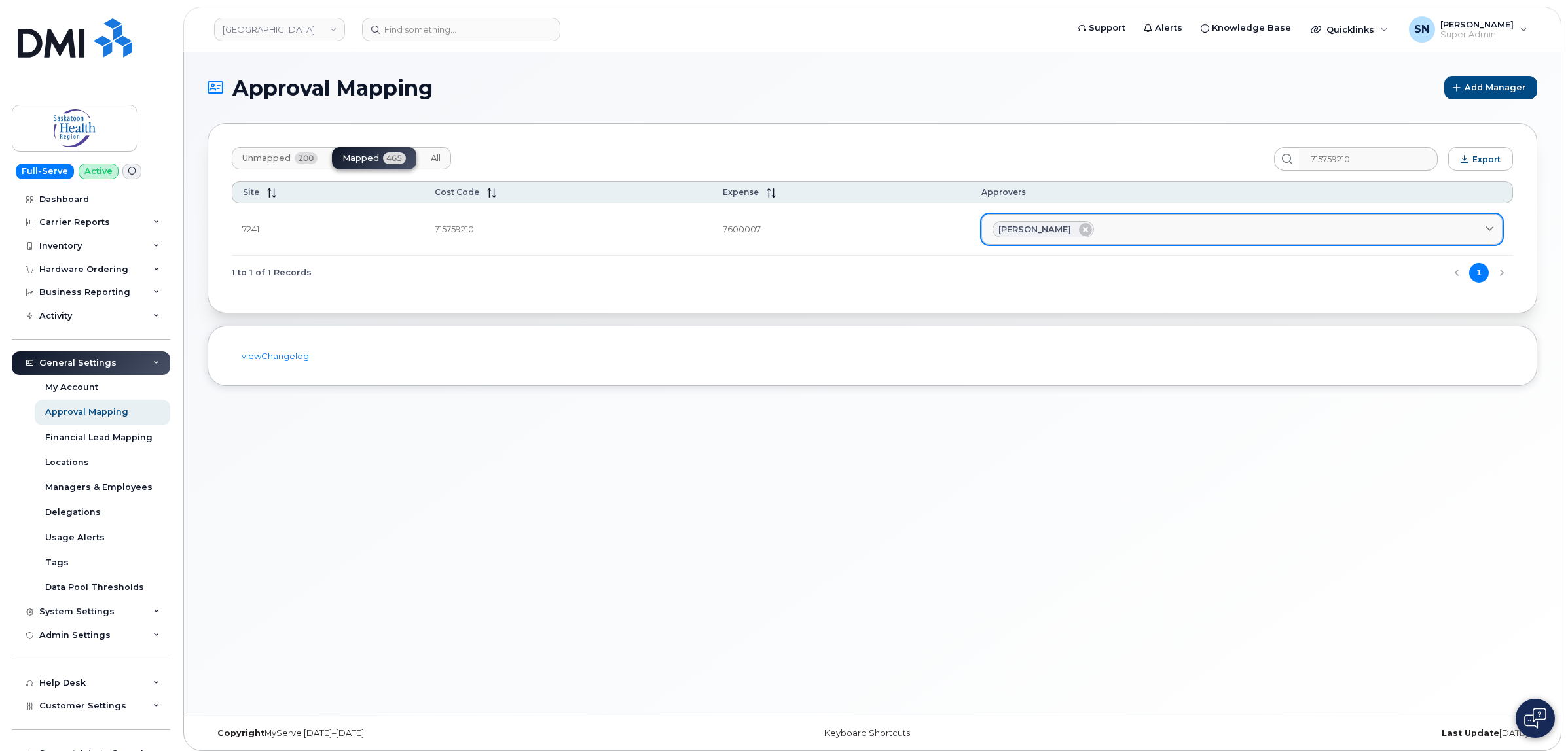
click at [1157, 235] on div "Rachel Perehudoff" at bounding box center [1242, 230] width 499 height 17
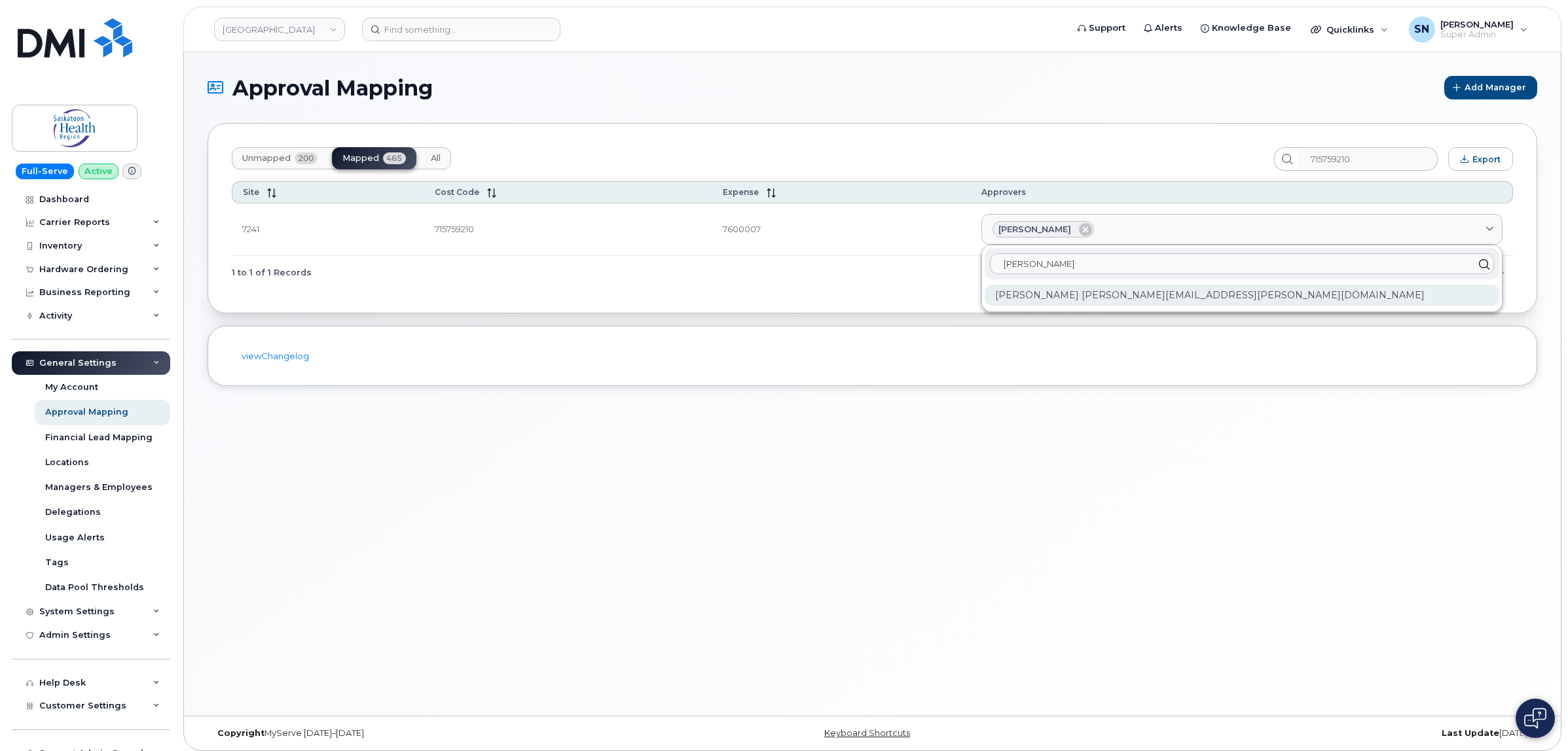
type input "brenda mc"
click at [1094, 298] on div "Brenda McAllister Brenda.McAllister@saskhealthauthority.ca" at bounding box center [1242, 295] width 515 height 22
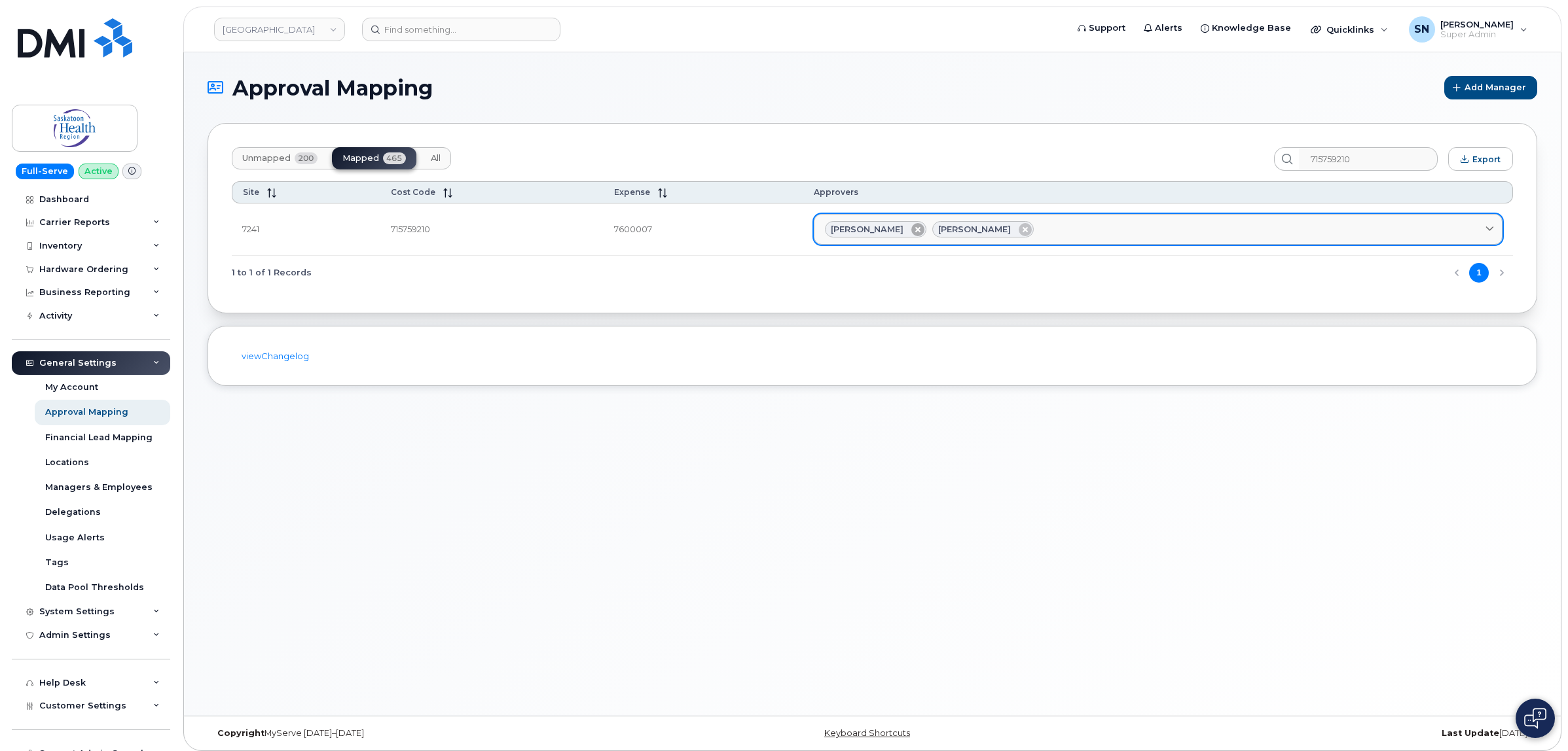
click at [911, 231] on icon at bounding box center [918, 230] width 13 height 13
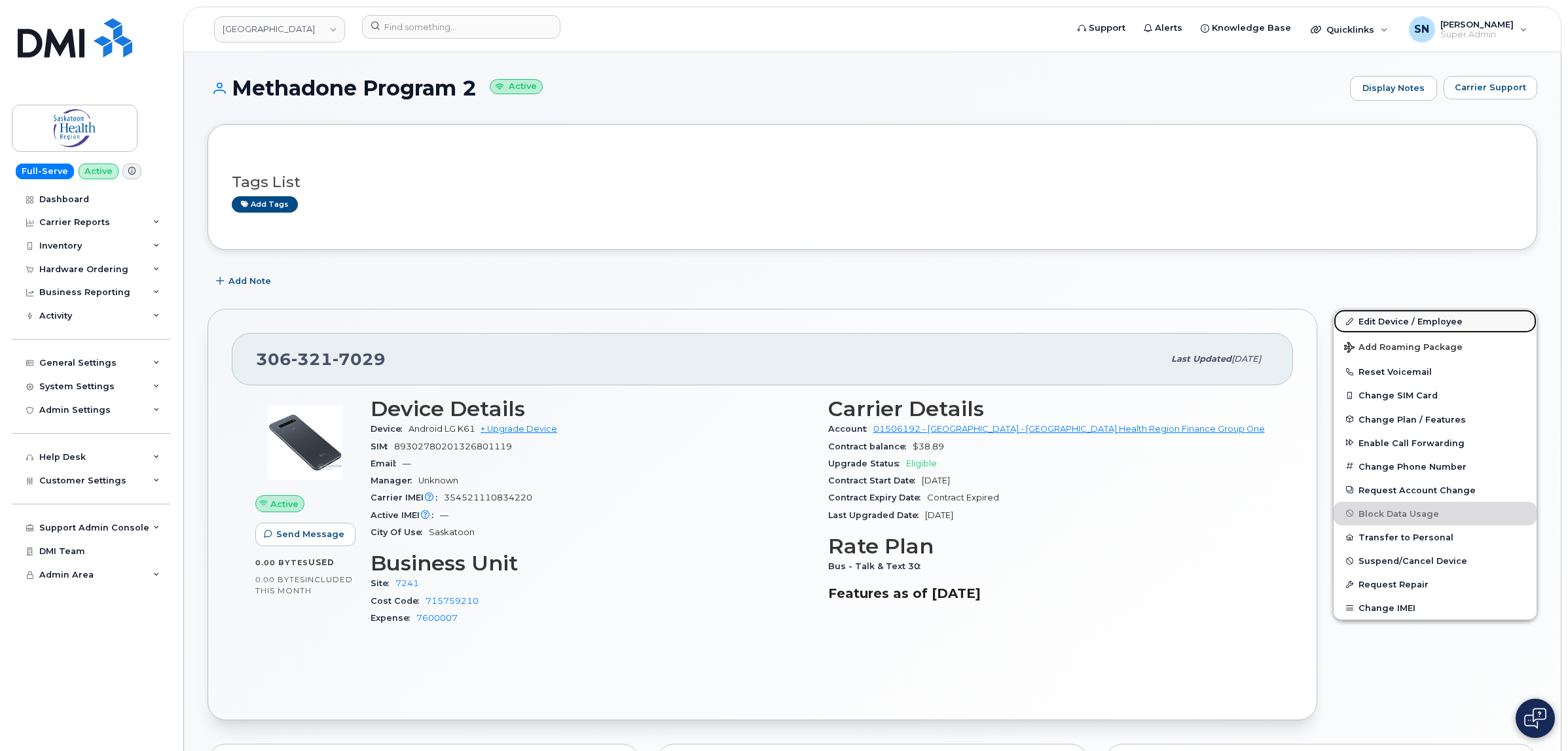
click at [1431, 318] on link "Edit Device / Employee" at bounding box center [1435, 321] width 203 height 23
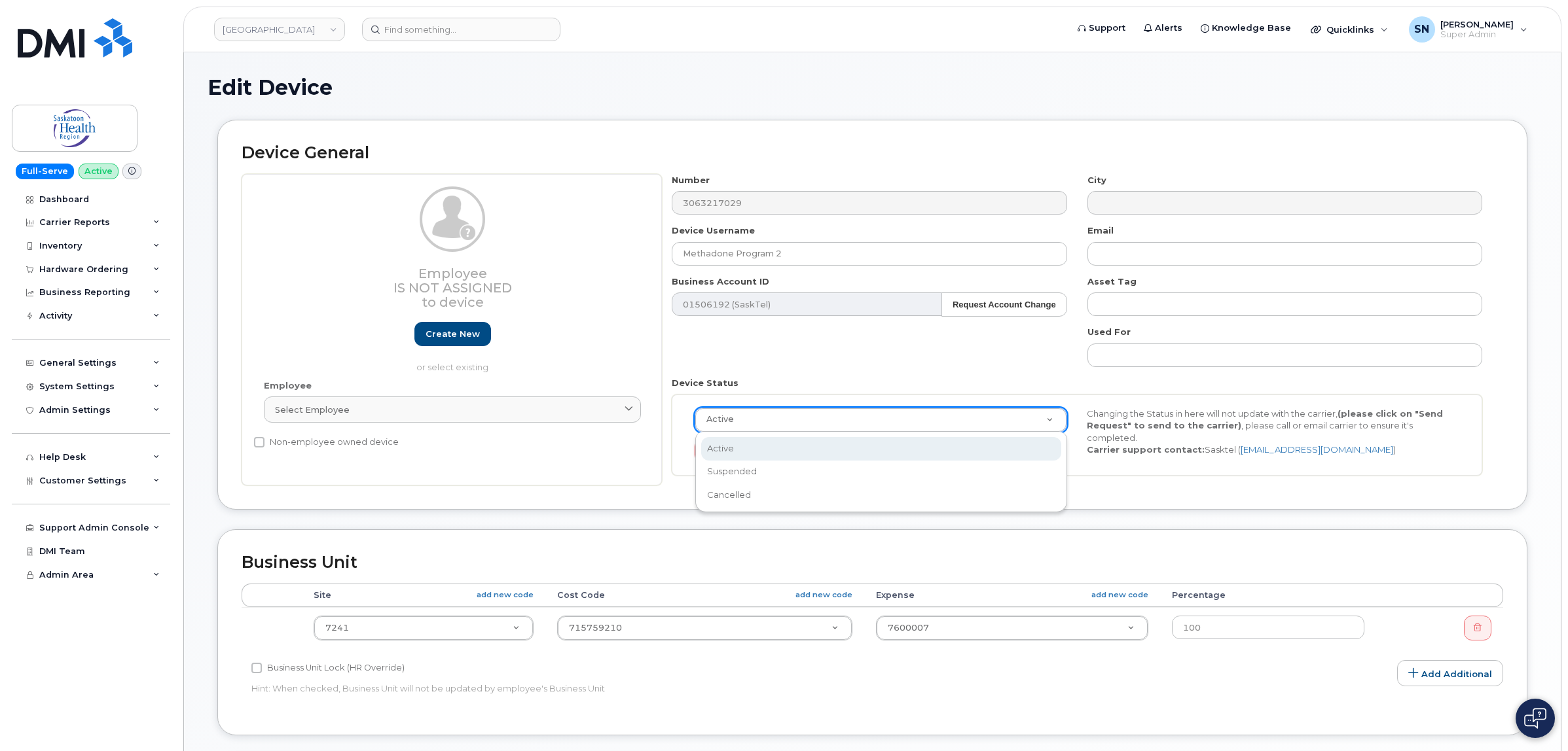
select select "18172"
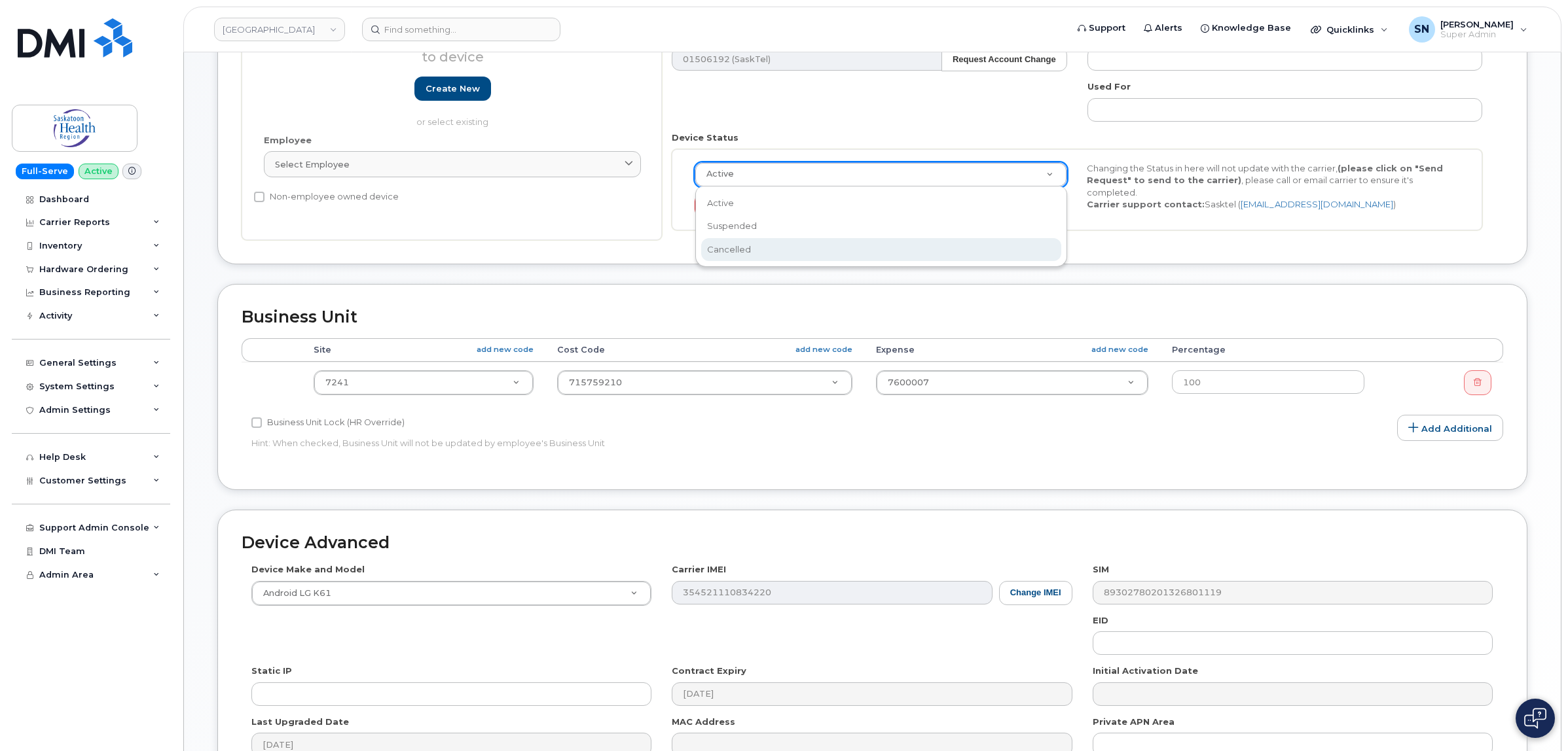
drag, startPoint x: 759, startPoint y: 239, endPoint x: 865, endPoint y: 253, distance: 106.9
select select "cancelled"
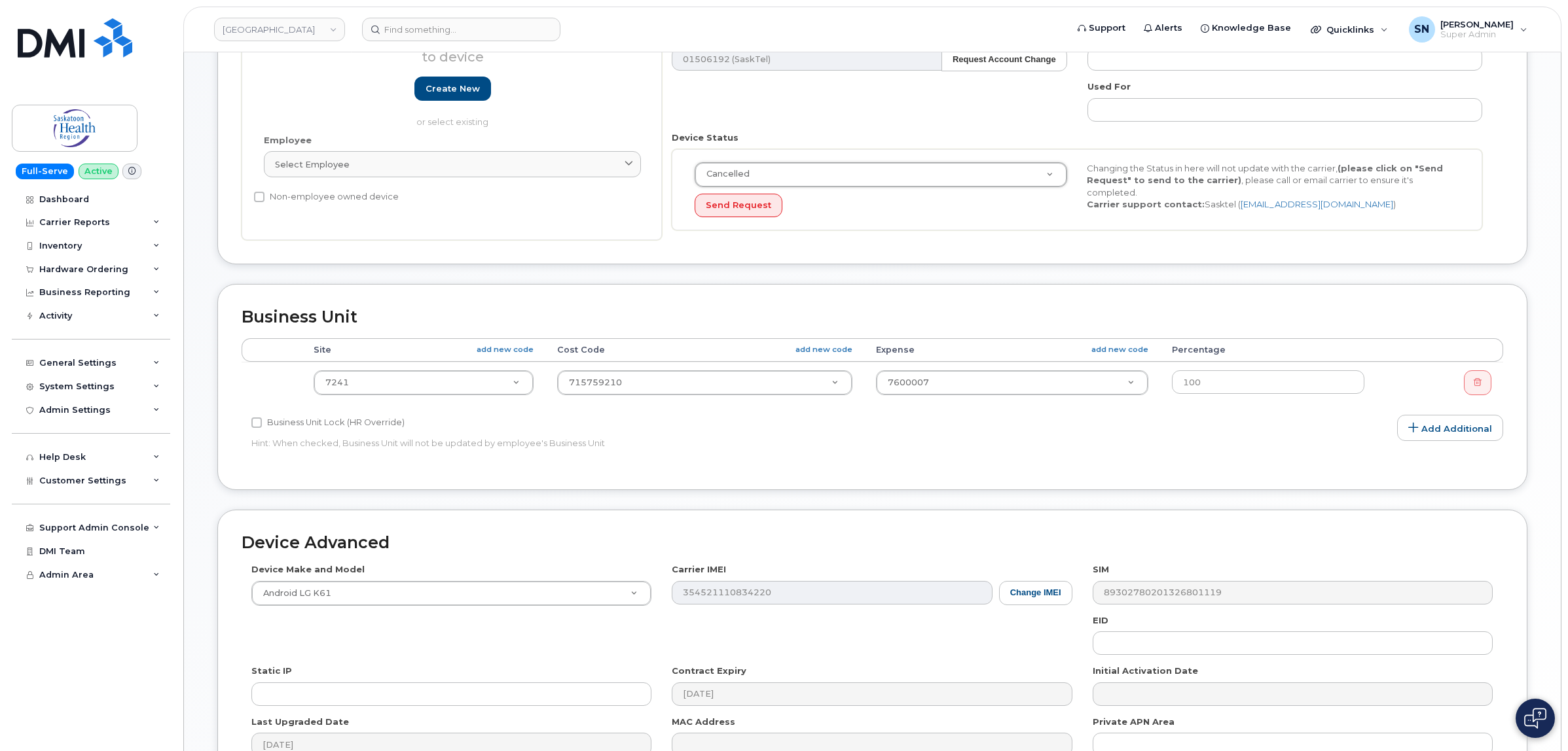
scroll to position [0, 0]
click at [1115, 259] on div "Device General Employee Is not assigned to device Create new or select existing…" at bounding box center [872, 69] width 1310 height 390
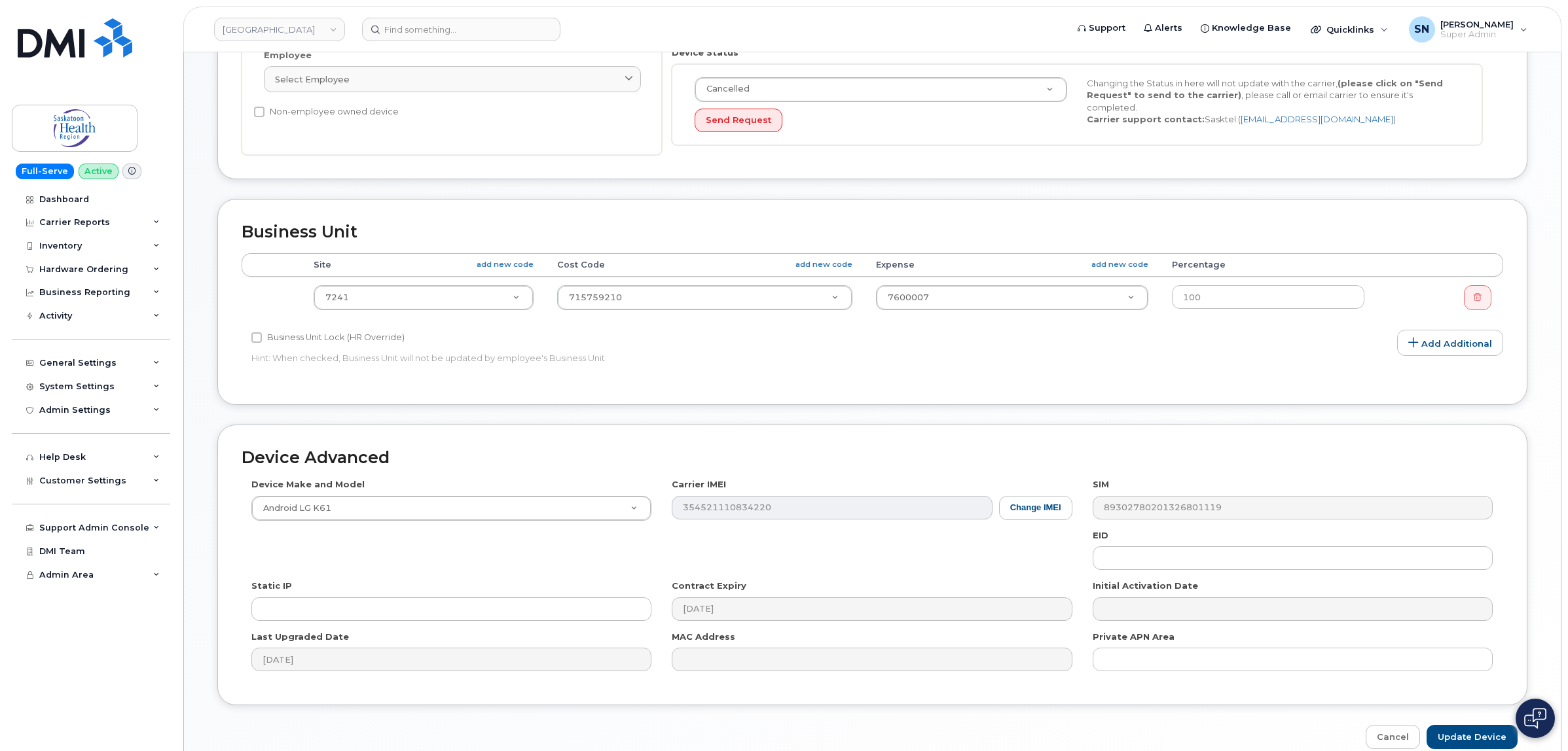
scroll to position [397, 0]
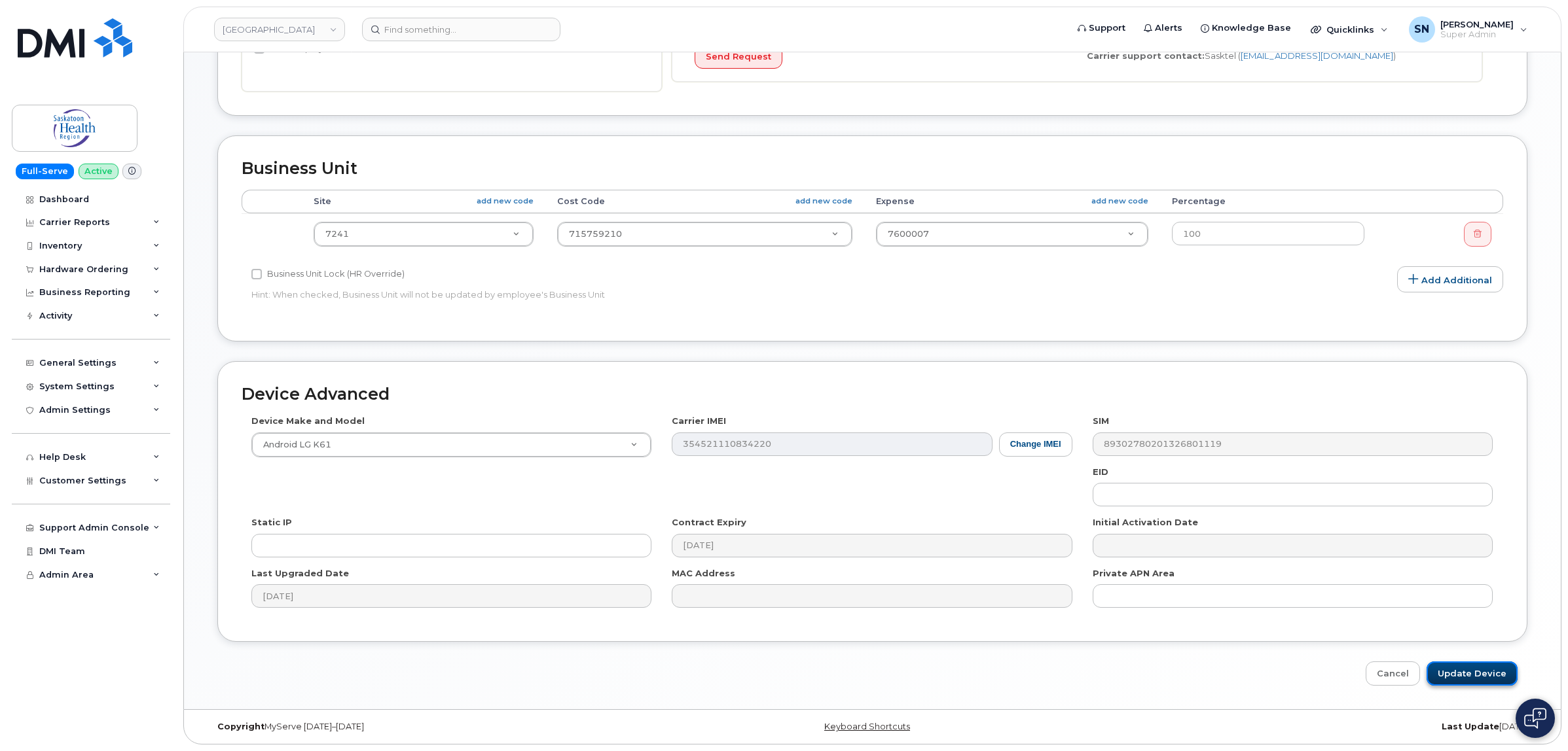
click at [1491, 666] on input "Update Device" at bounding box center [1472, 674] width 91 height 24
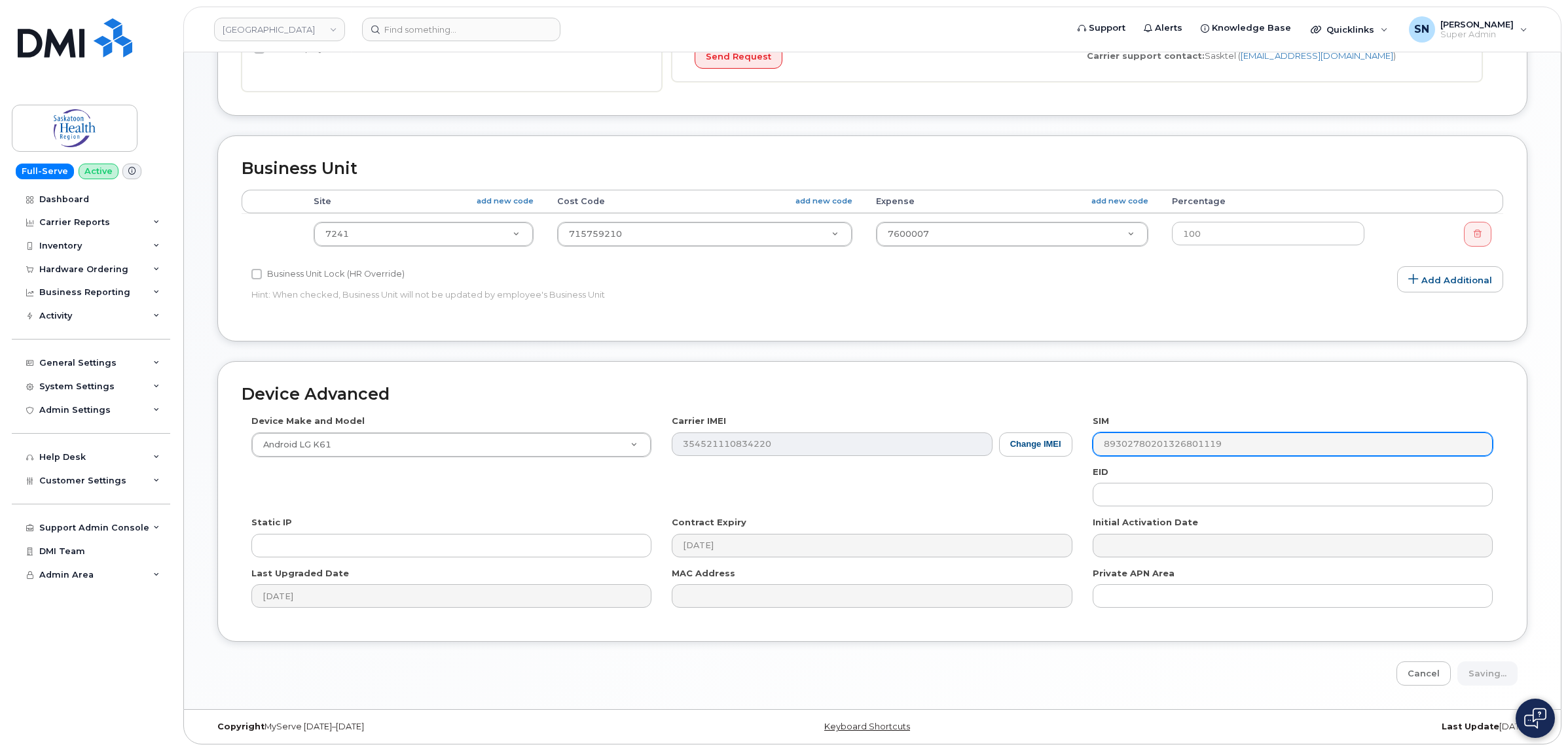
type input "Saving..."
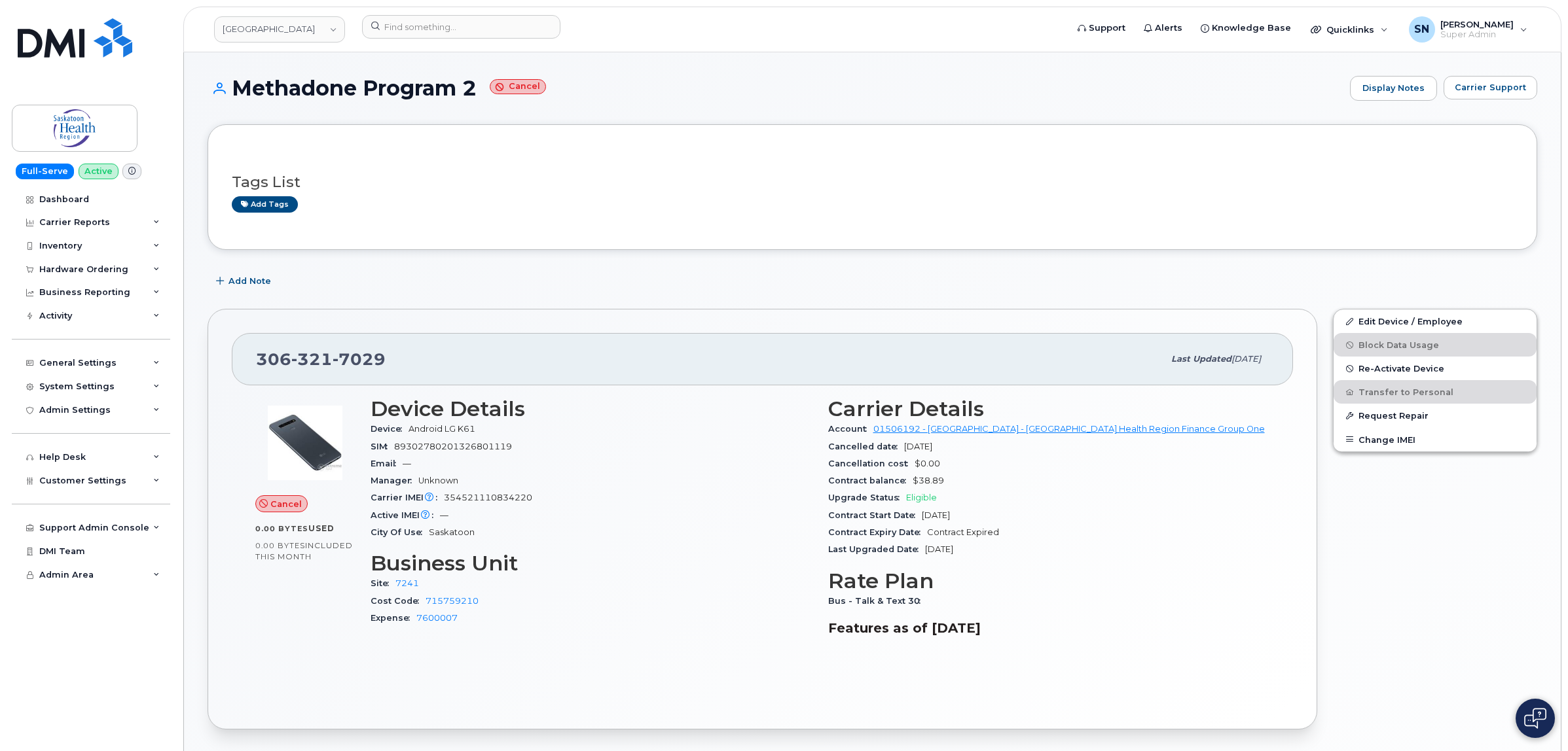
click at [619, 100] on h1 "Methadone Program 2 Cancel" at bounding box center [774, 88] width 1135 height 23
click at [646, 102] on div "Methadone Program 2 Cancel Display Notes Carrier Support" at bounding box center [872, 100] width 1329 height 48
click at [606, 46] on header "Saskatoon Health Region Support Alerts Knowledge Base Quicklinks Suspend / Canc…" at bounding box center [872, 29] width 1378 height 46
click at [584, 291] on div "Add Note" at bounding box center [872, 281] width 1329 height 23
click at [719, 277] on div "Add Note" at bounding box center [872, 281] width 1329 height 23
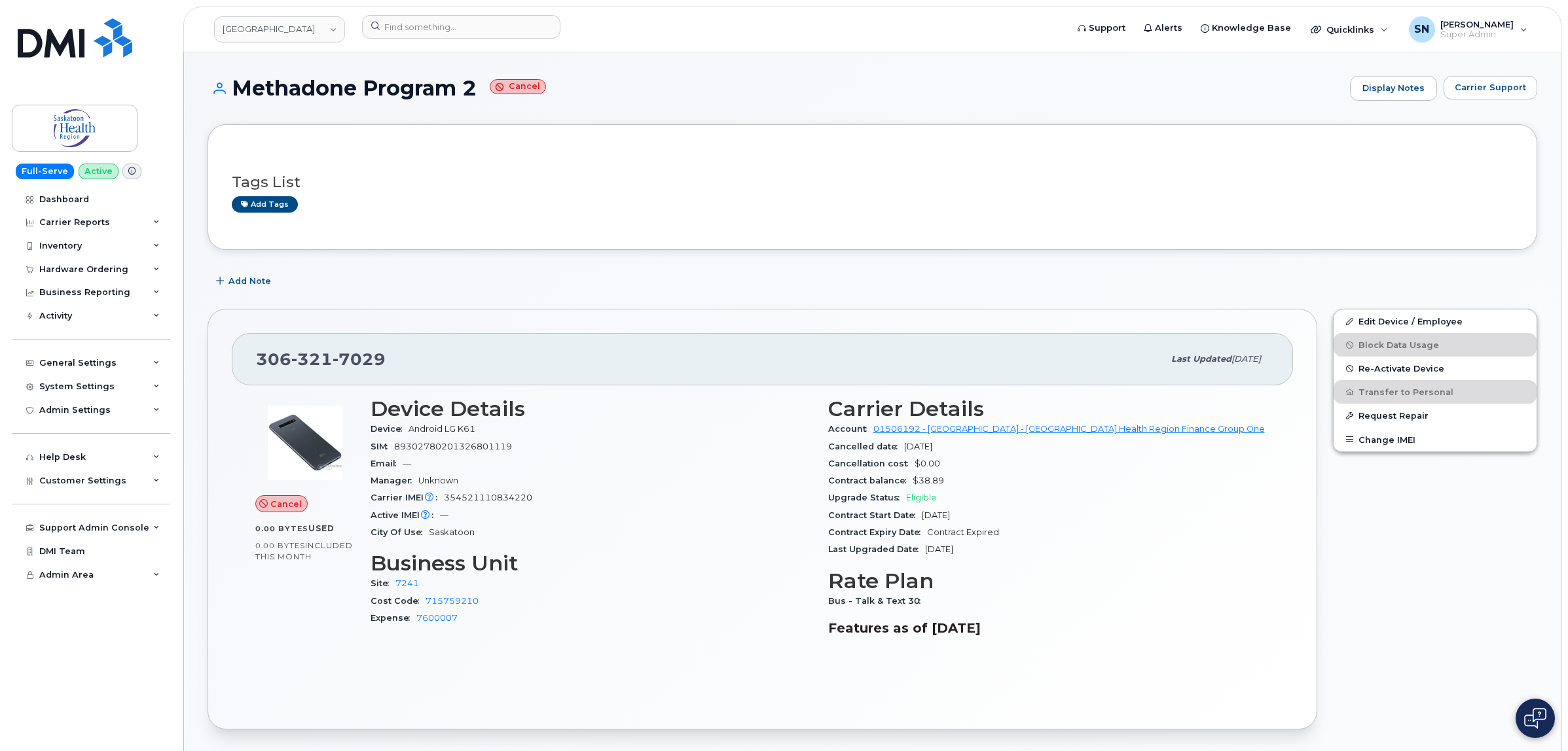
click at [354, 146] on div "Tags List Add tags" at bounding box center [872, 187] width 1329 height 126
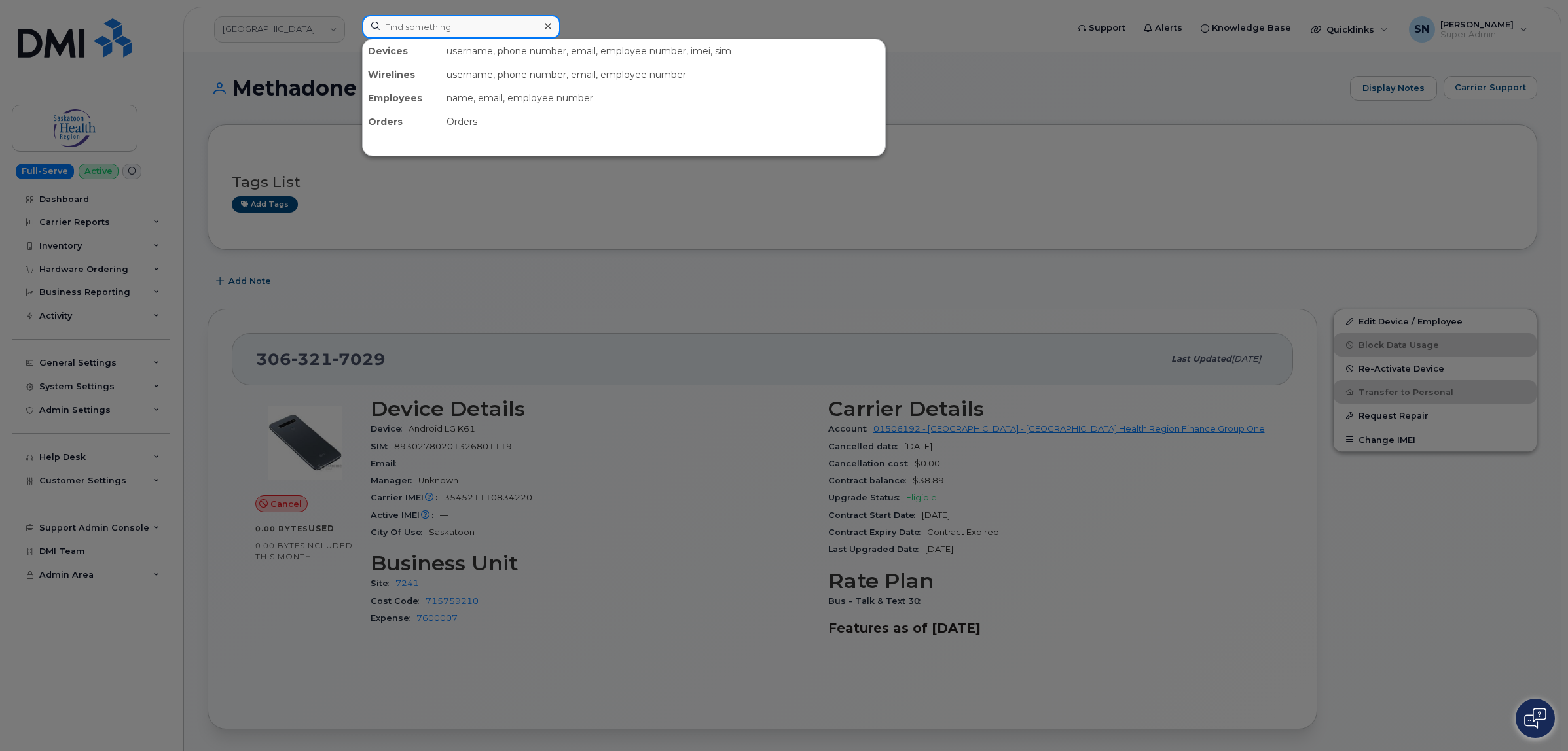
click at [467, 32] on input at bounding box center [461, 27] width 198 height 23
paste input "780.838.7297"
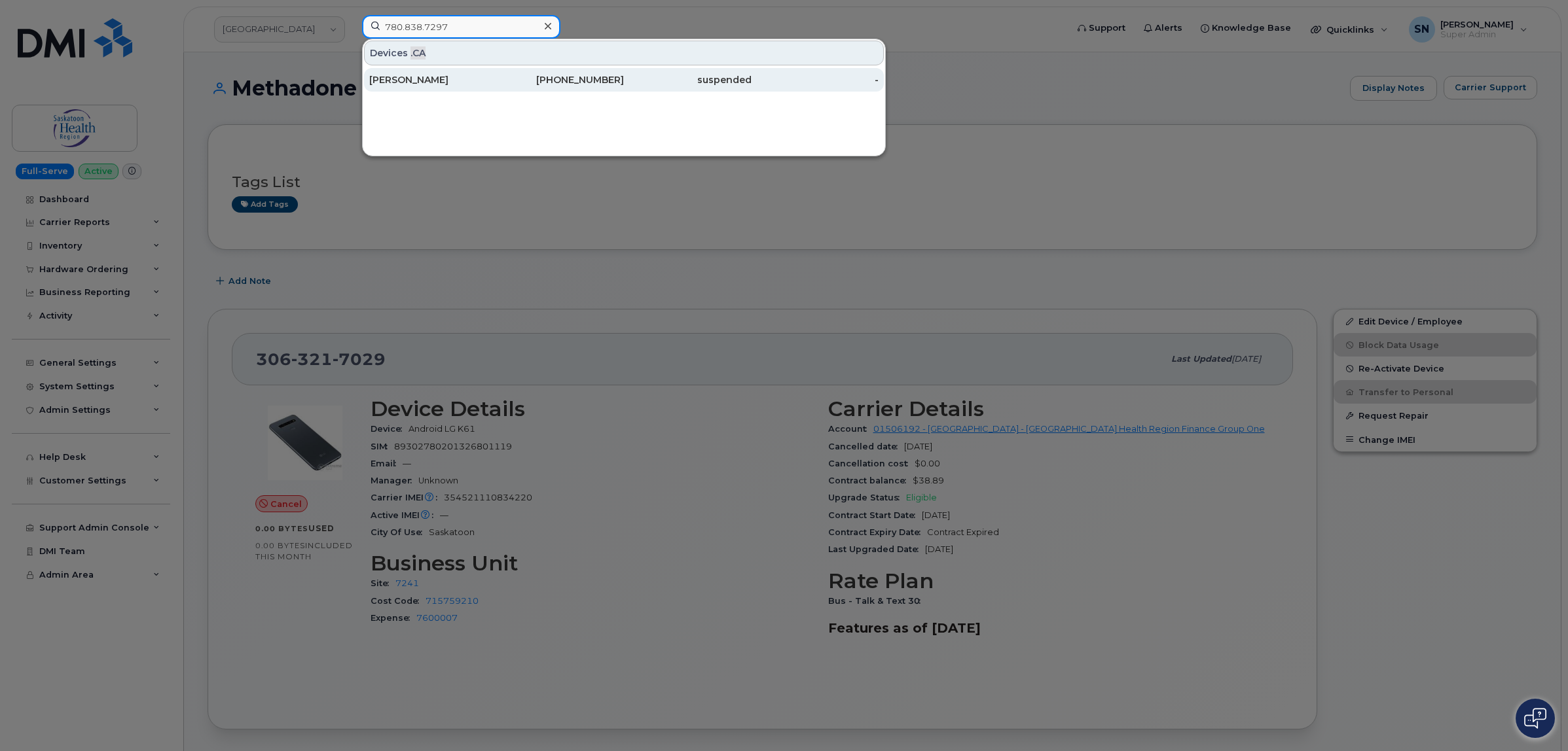
type input "780.838.7297"
click at [498, 72] on div "[PHONE_NUMBER]" at bounding box center [560, 80] width 127 height 23
